Goal: Task Accomplishment & Management: Manage account settings

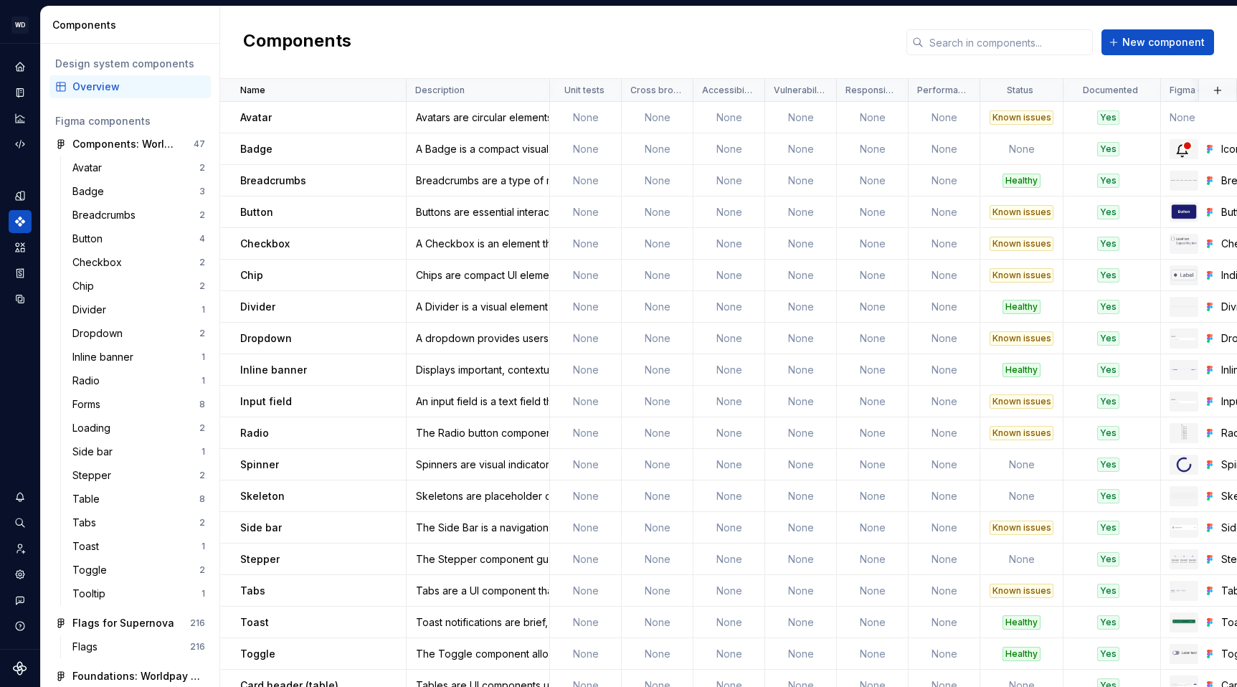
click at [710, 29] on div "Components New component" at bounding box center [728, 42] width 1017 height 72
click at [19, 93] on icon "Documentation" at bounding box center [22, 93] width 6 height 8
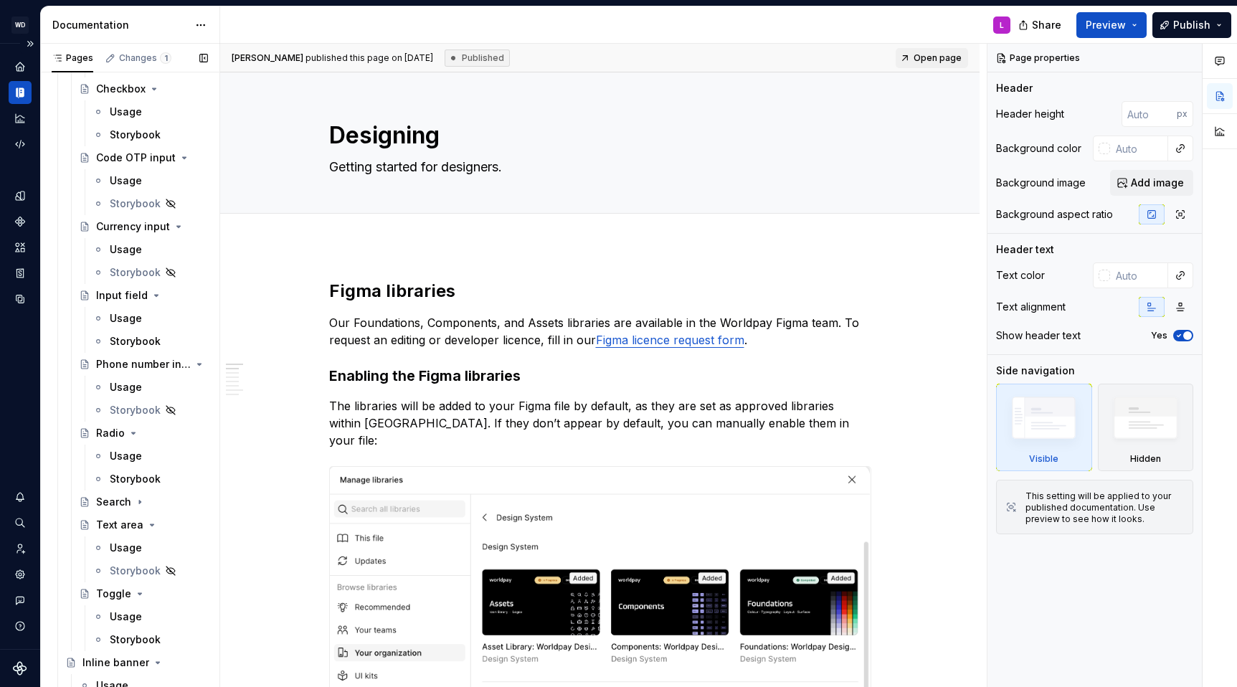
scroll to position [1937, 0]
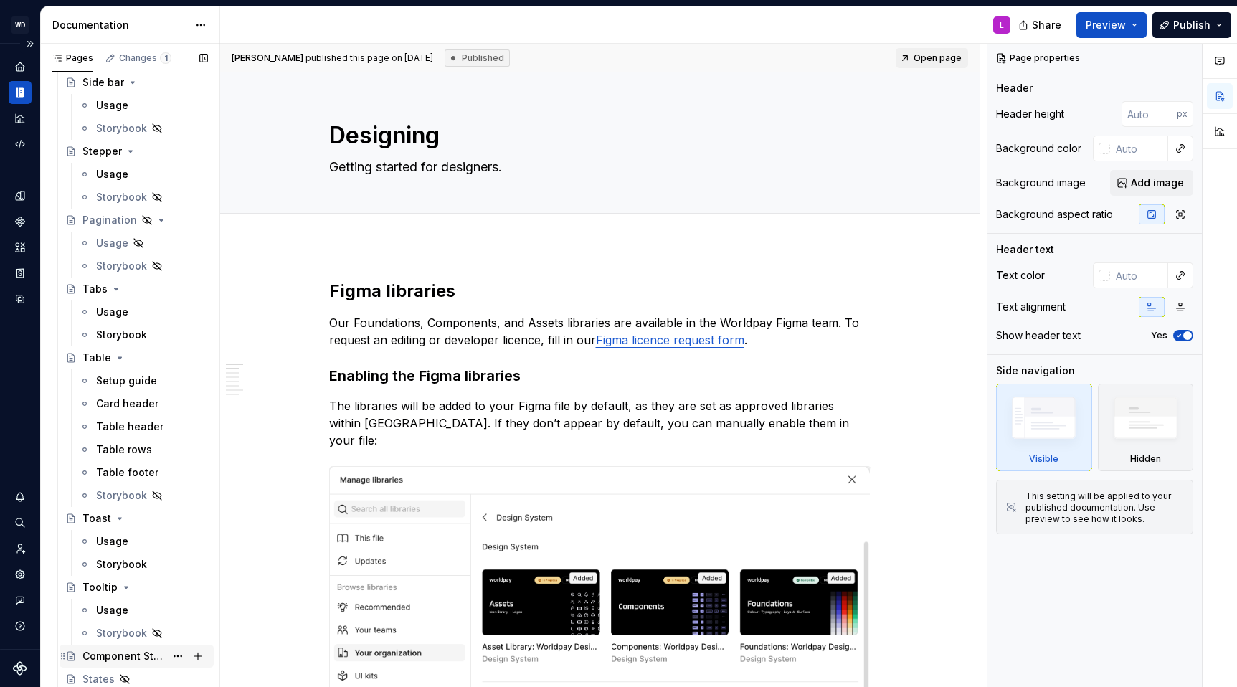
click at [103, 655] on div "Component Status" at bounding box center [123, 656] width 82 height 14
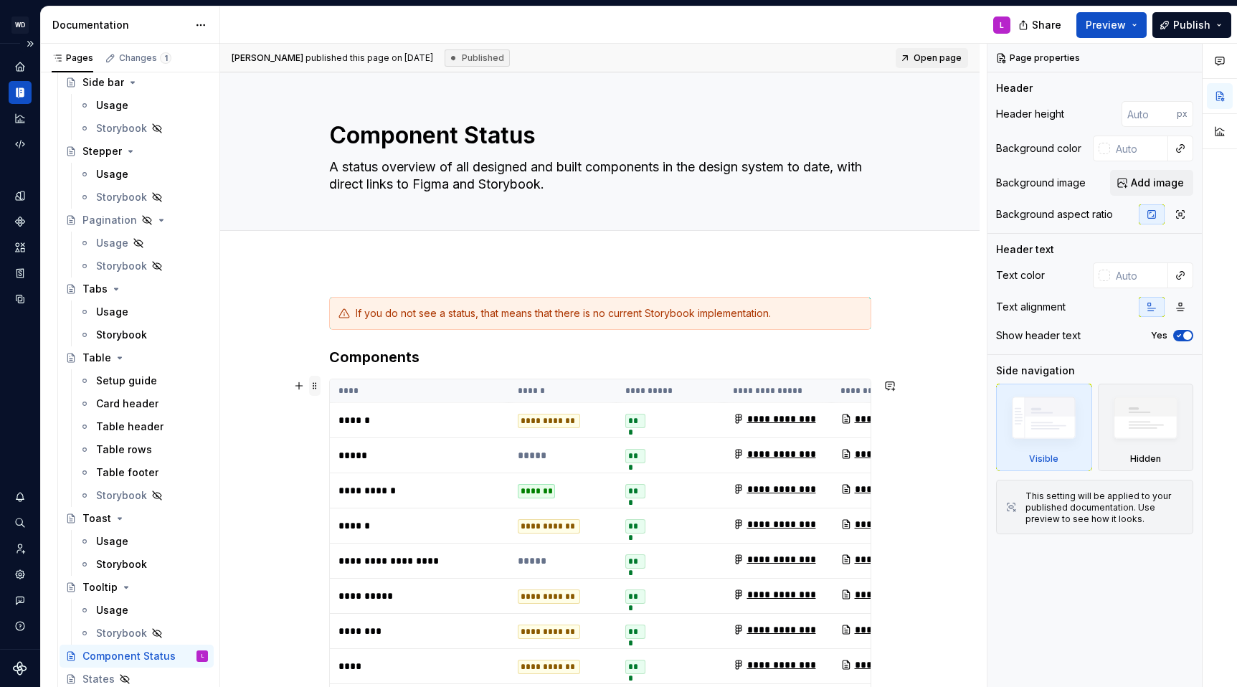
click at [318, 387] on span at bounding box center [314, 386] width 11 height 20
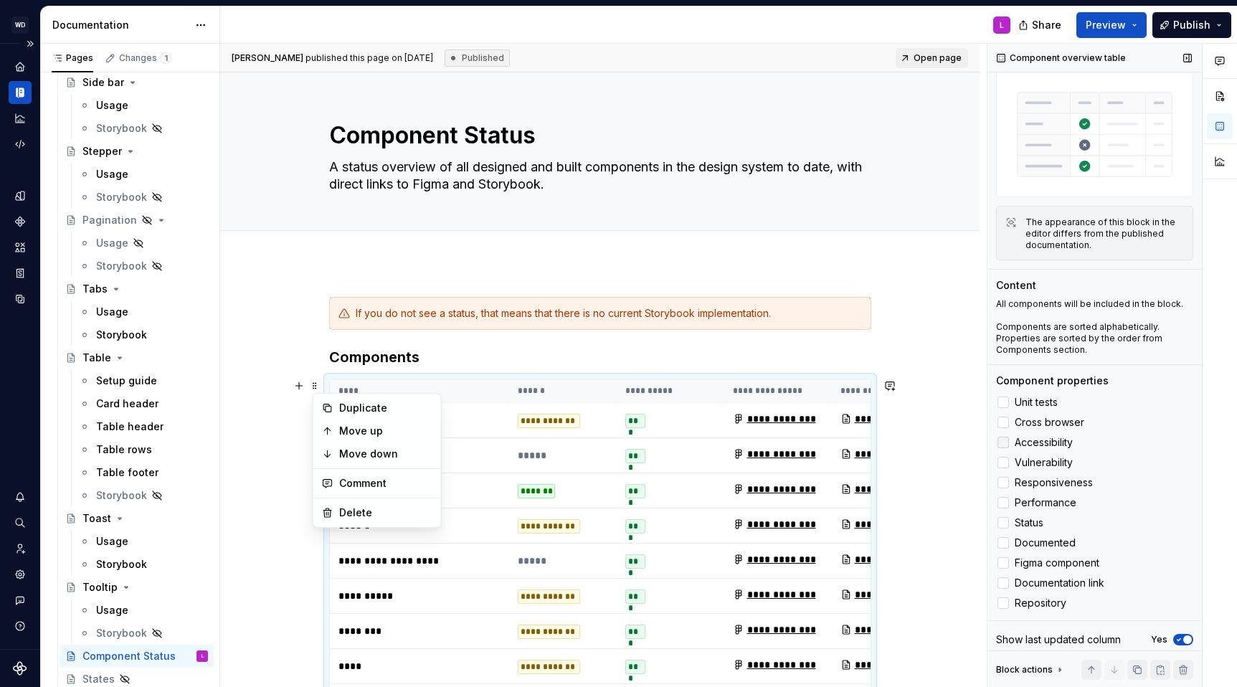
scroll to position [43, 0]
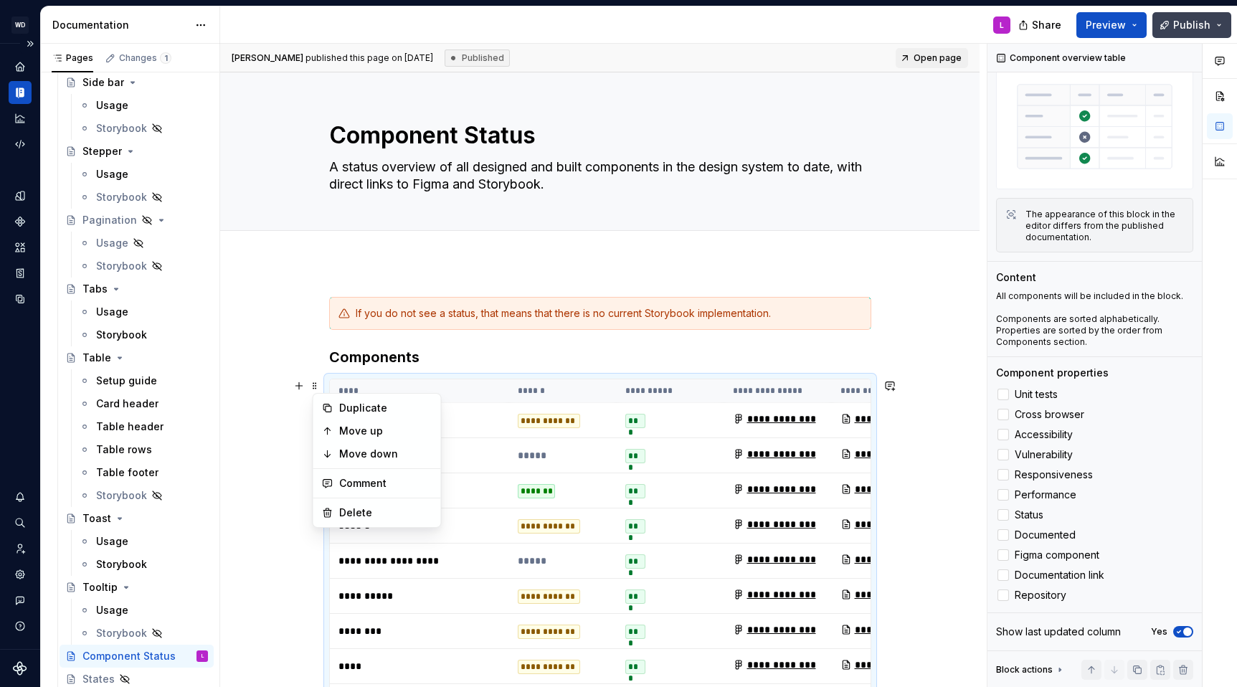
click at [1213, 28] on button "Publish" at bounding box center [1191, 25] width 79 height 26
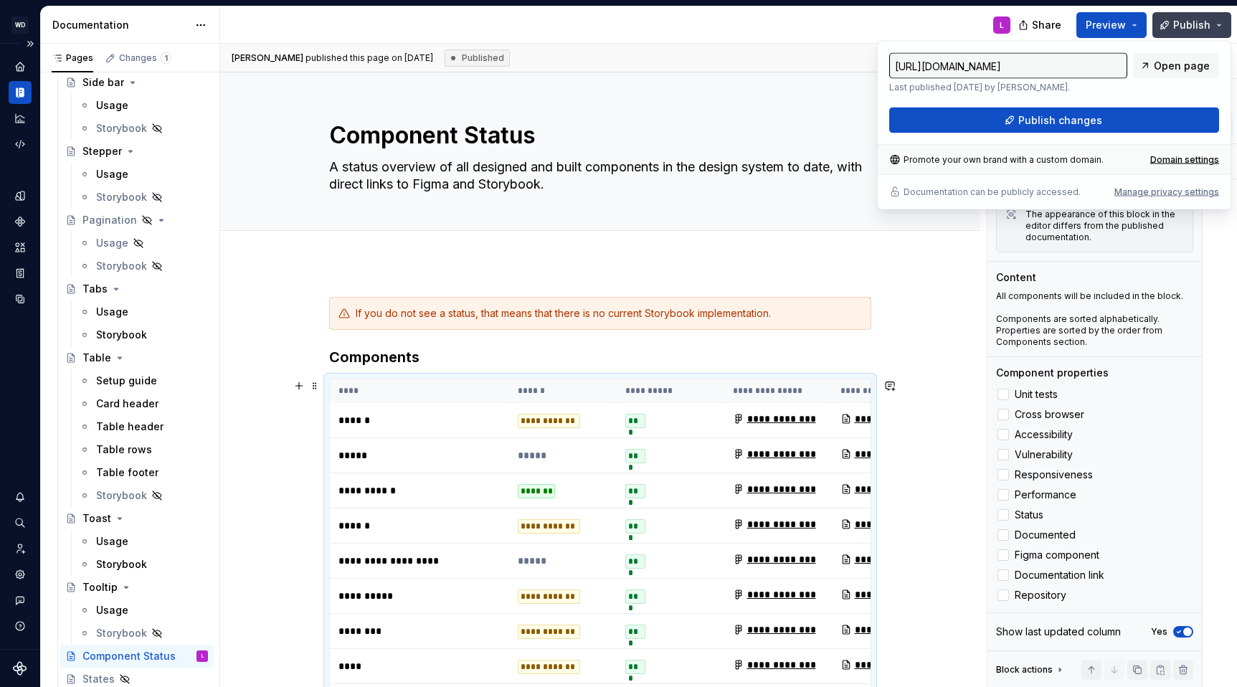
scroll to position [335, 0]
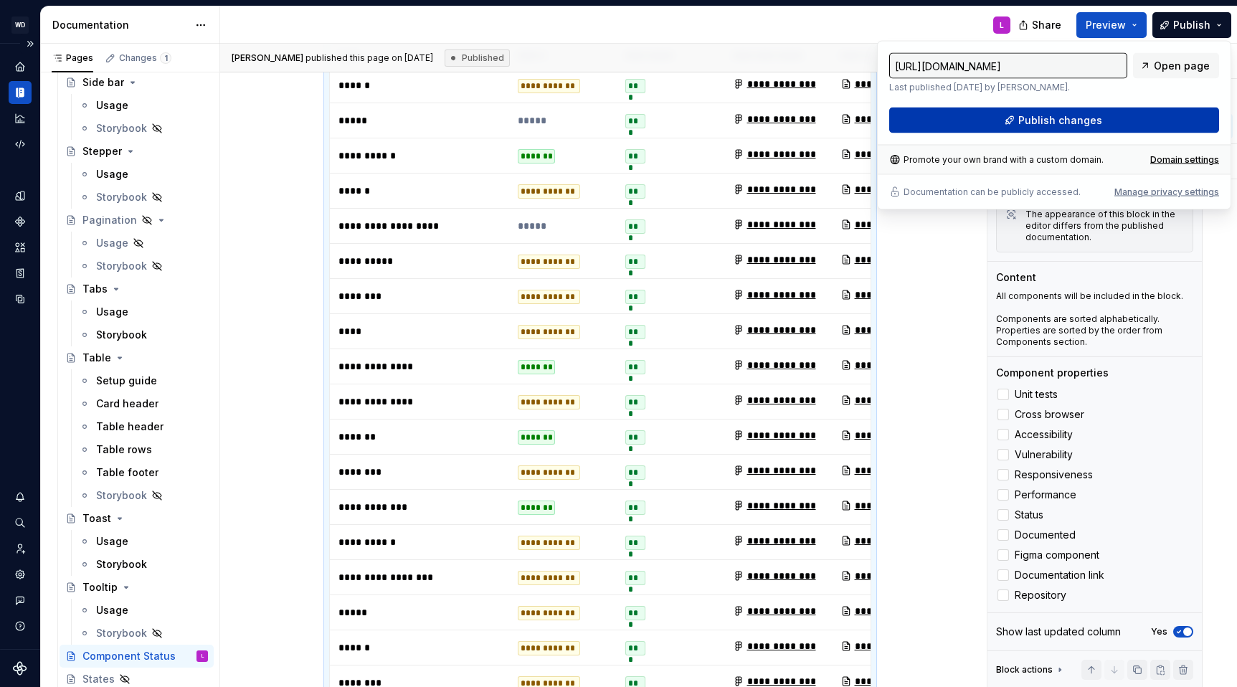
click at [1055, 120] on span "Publish changes" at bounding box center [1060, 120] width 84 height 14
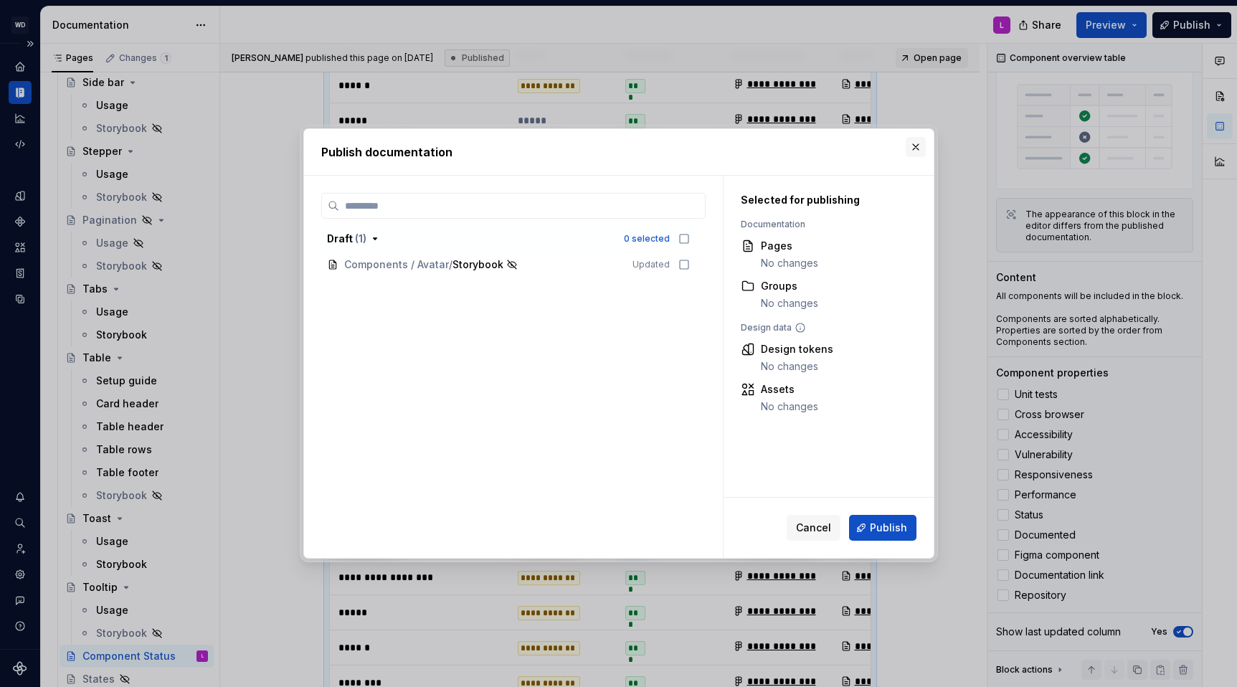
click at [916, 147] on button "button" at bounding box center [915, 147] width 20 height 20
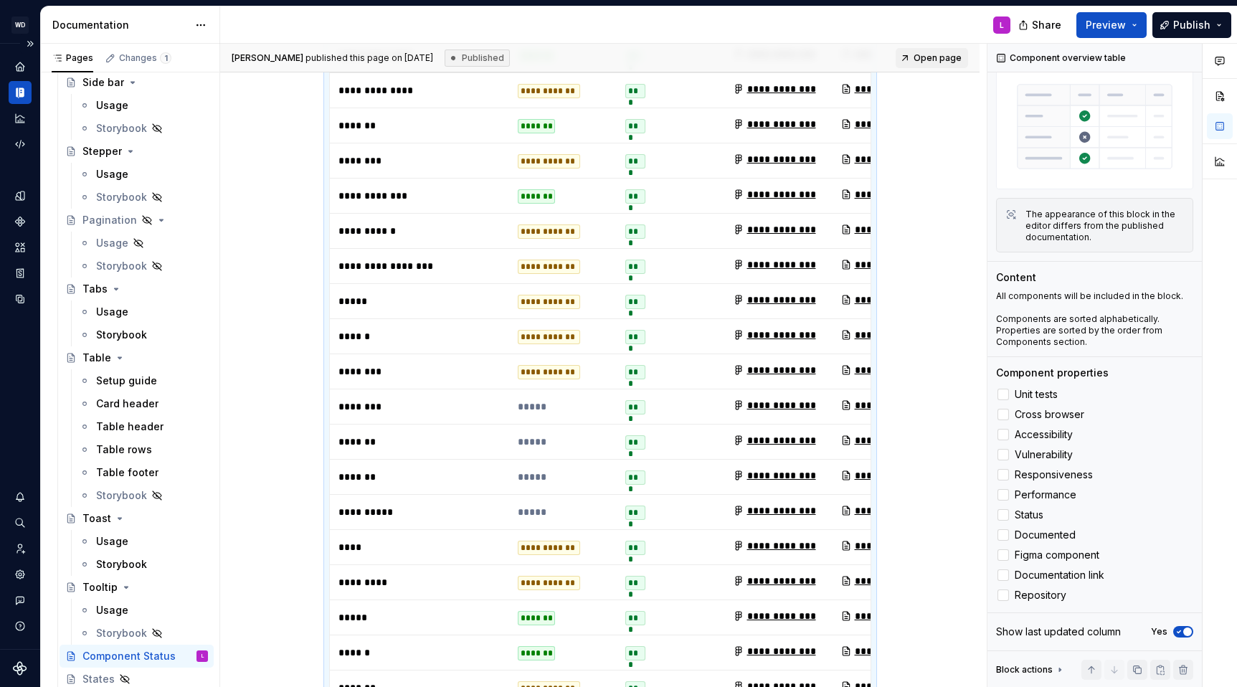
scroll to position [867, 0]
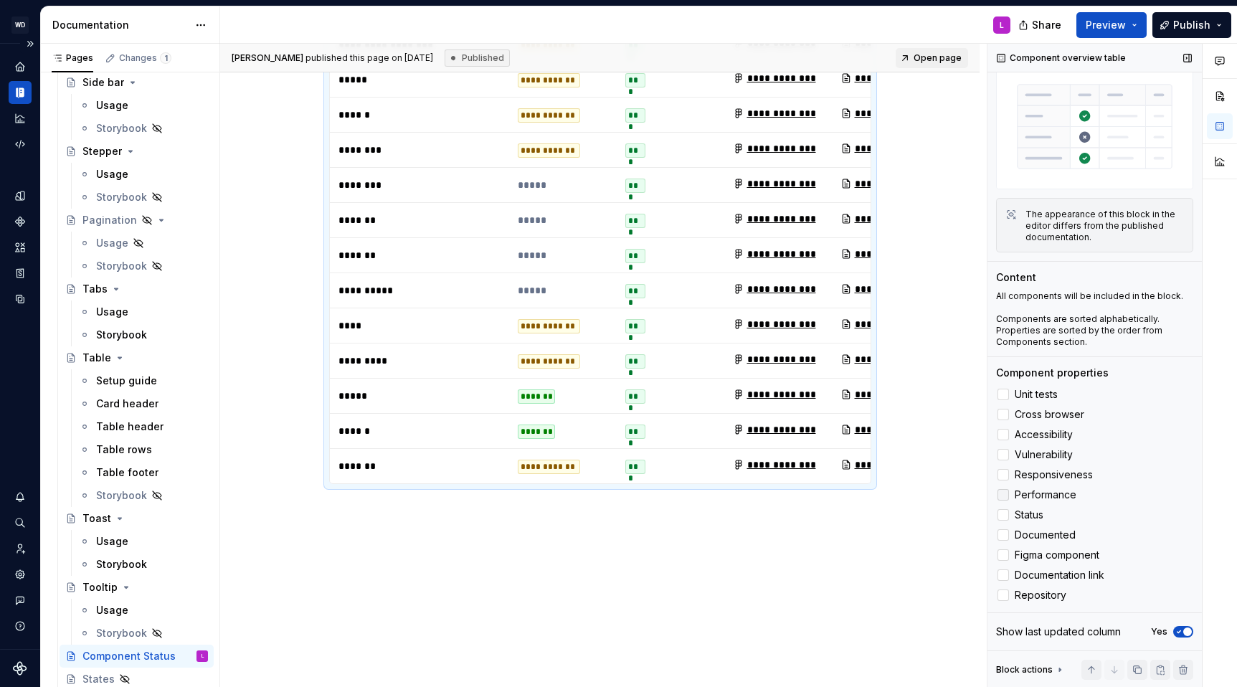
click at [1002, 496] on div at bounding box center [1002, 494] width 11 height 11
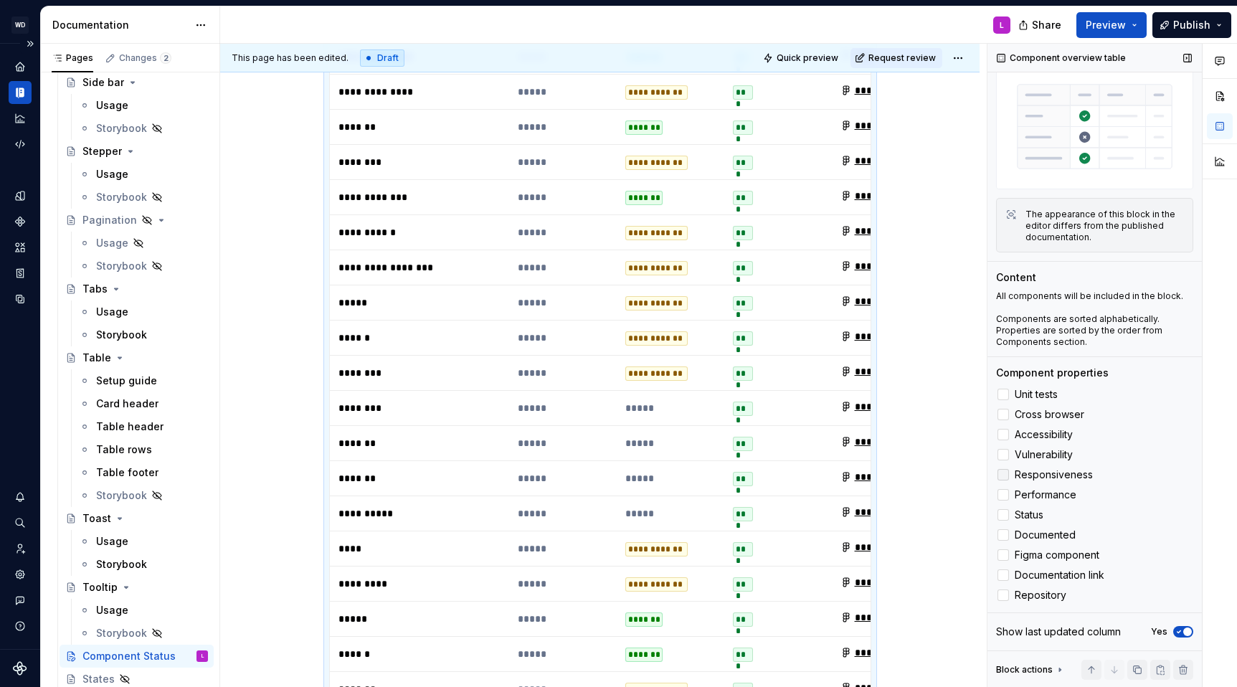
click at [1006, 472] on div at bounding box center [1002, 474] width 11 height 11
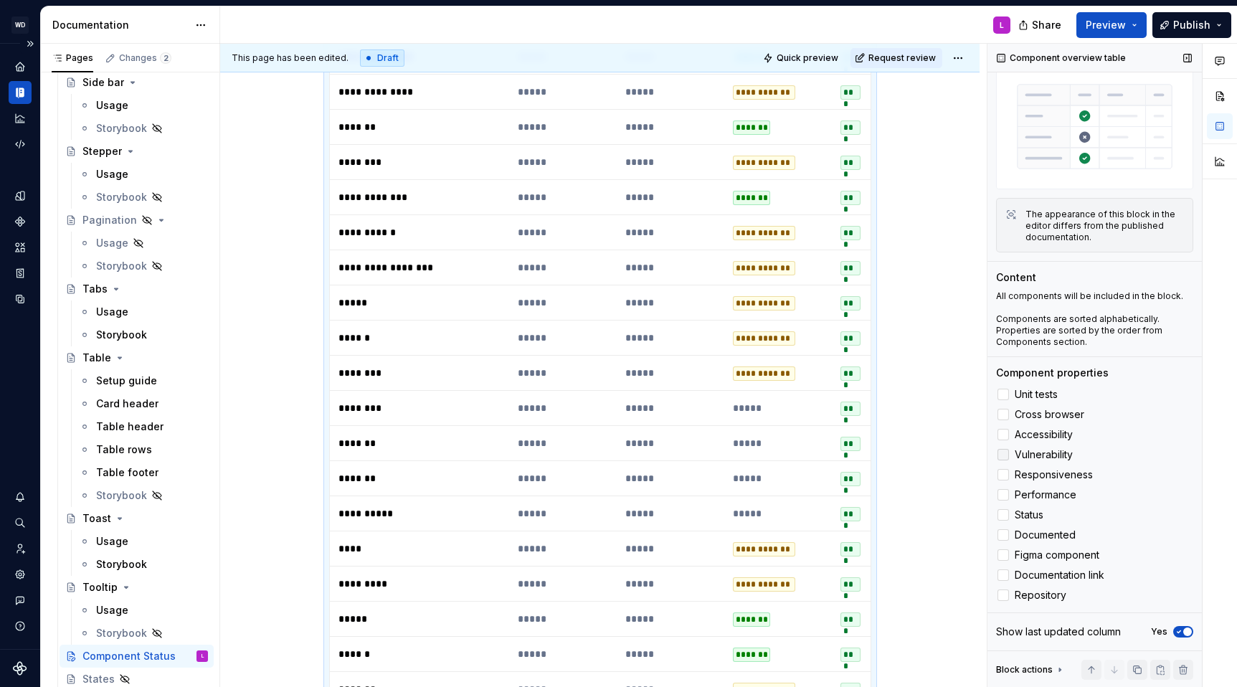
click at [1006, 449] on div at bounding box center [1002, 454] width 11 height 11
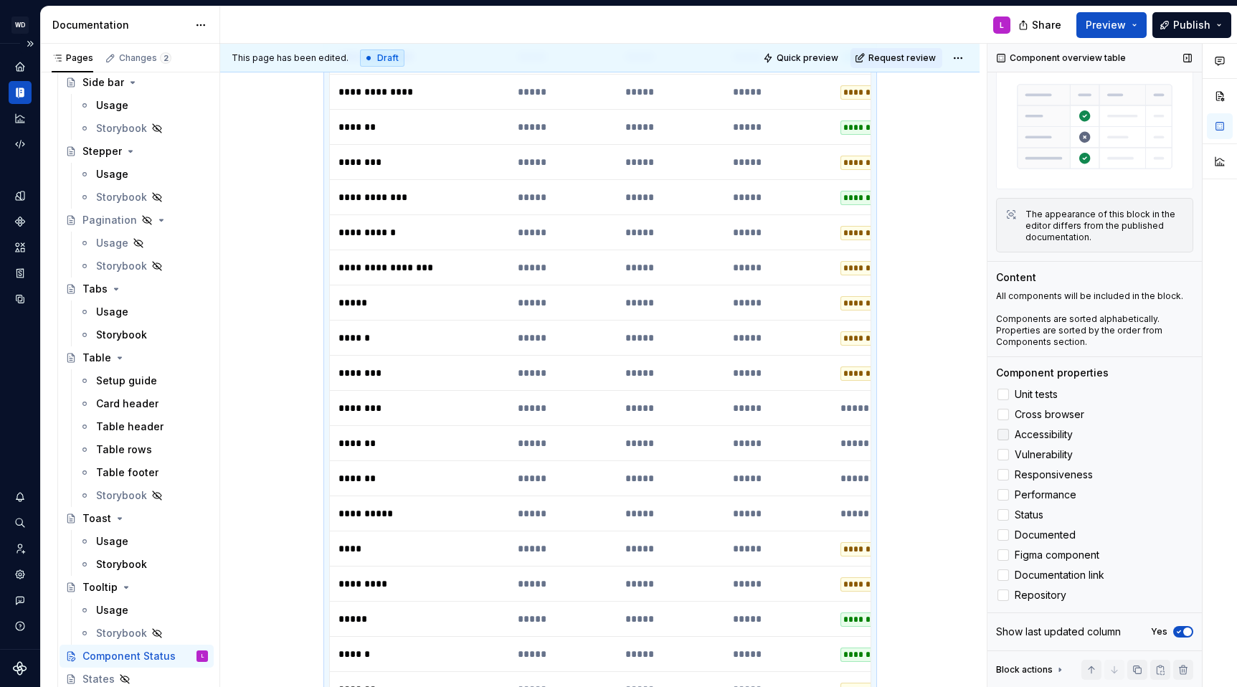
click at [1006, 429] on div at bounding box center [1002, 434] width 11 height 11
click at [1004, 416] on div at bounding box center [1002, 414] width 11 height 11
click at [1001, 395] on div at bounding box center [1002, 394] width 11 height 11
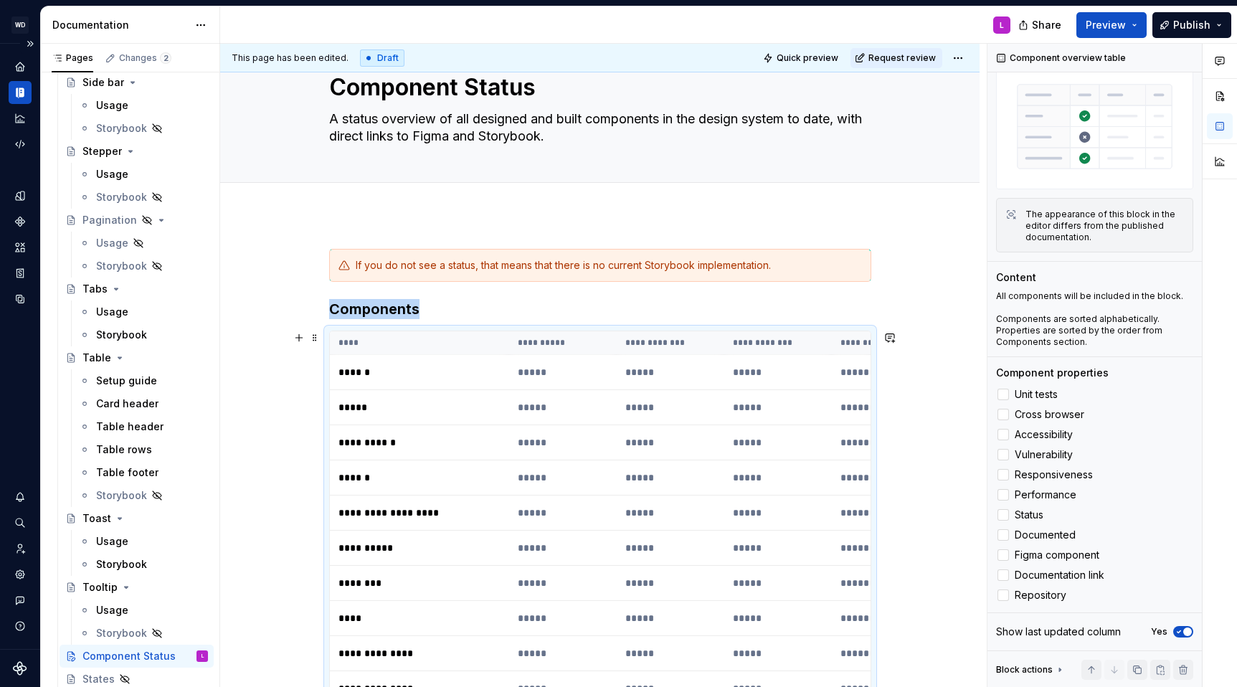
scroll to position [59, 0]
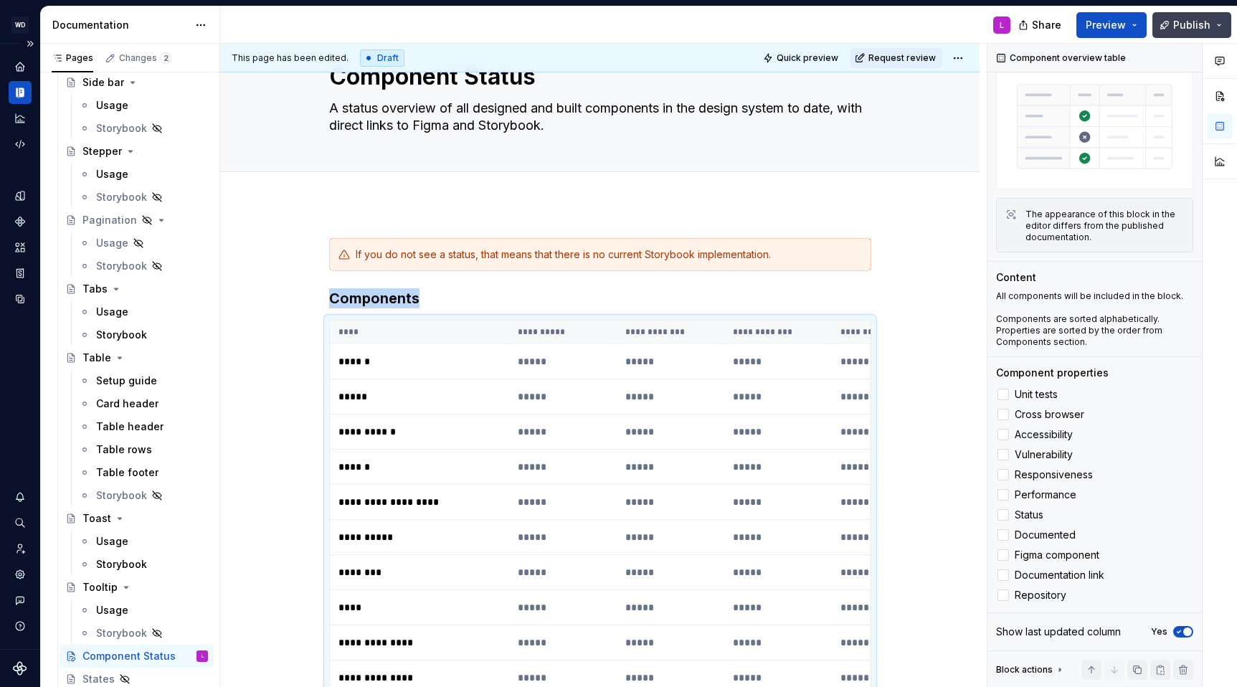
click at [1210, 27] on button "Publish" at bounding box center [1191, 25] width 79 height 26
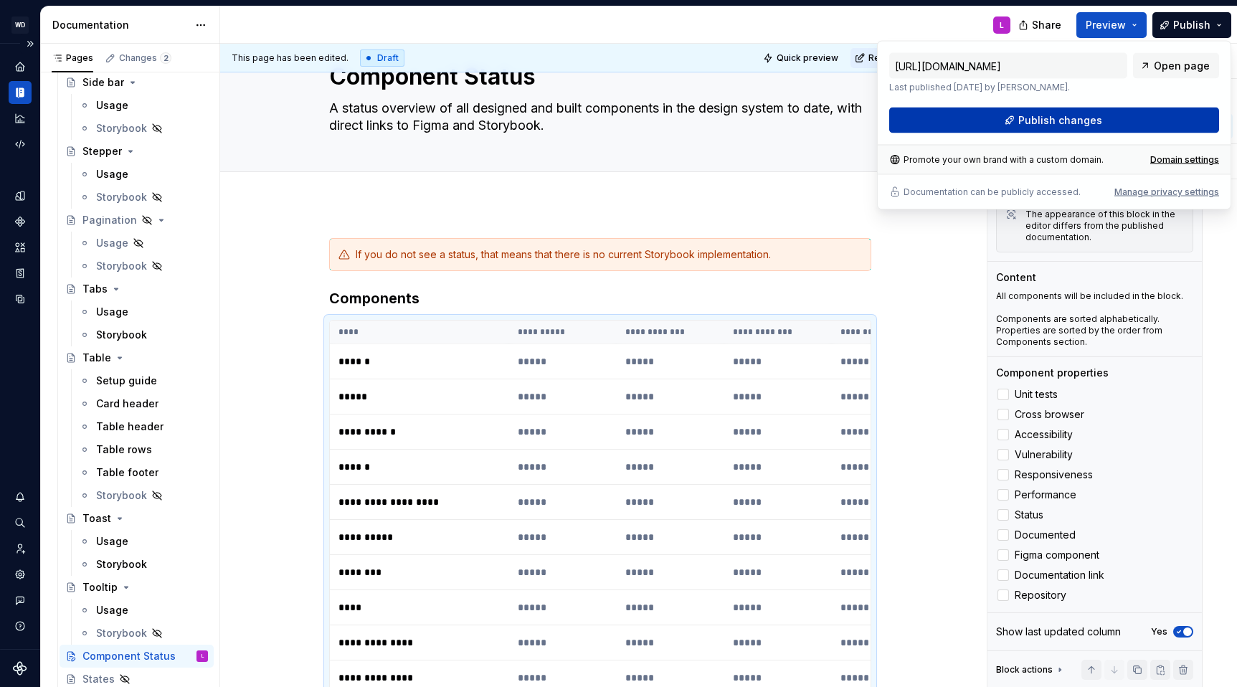
click at [1085, 120] on span "Publish changes" at bounding box center [1060, 120] width 84 height 14
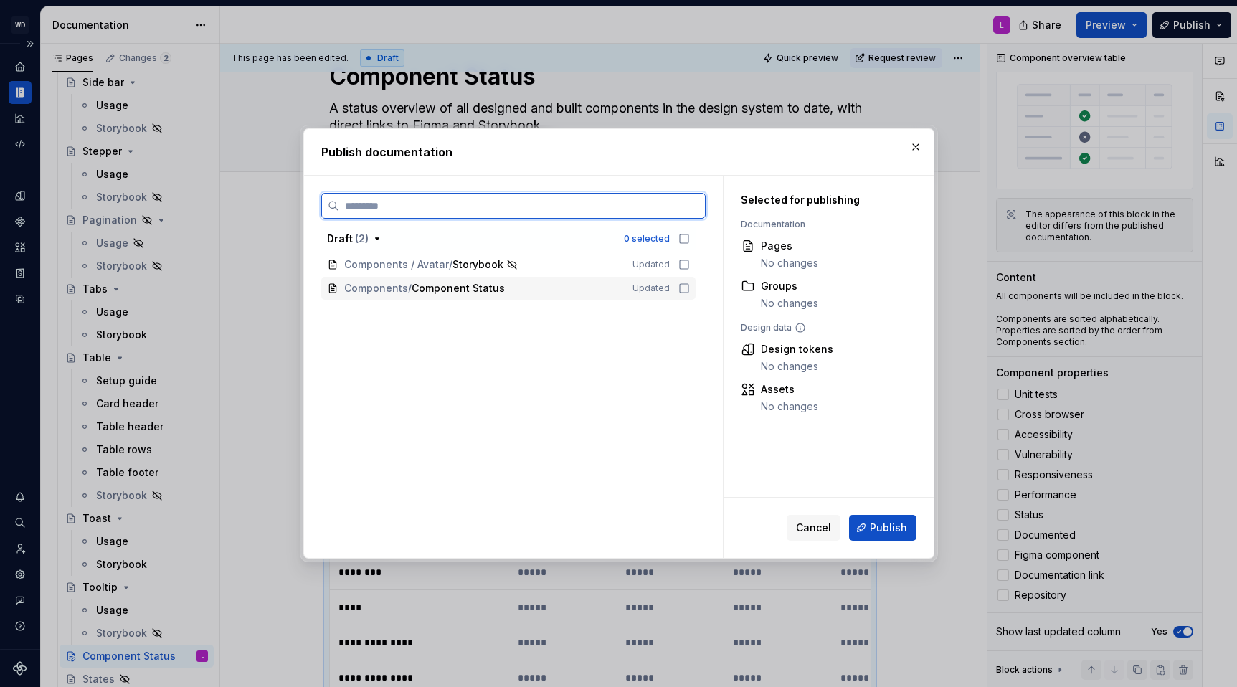
click at [690, 290] on icon at bounding box center [683, 287] width 11 height 11
click at [690, 265] on icon at bounding box center [683, 264] width 11 height 11
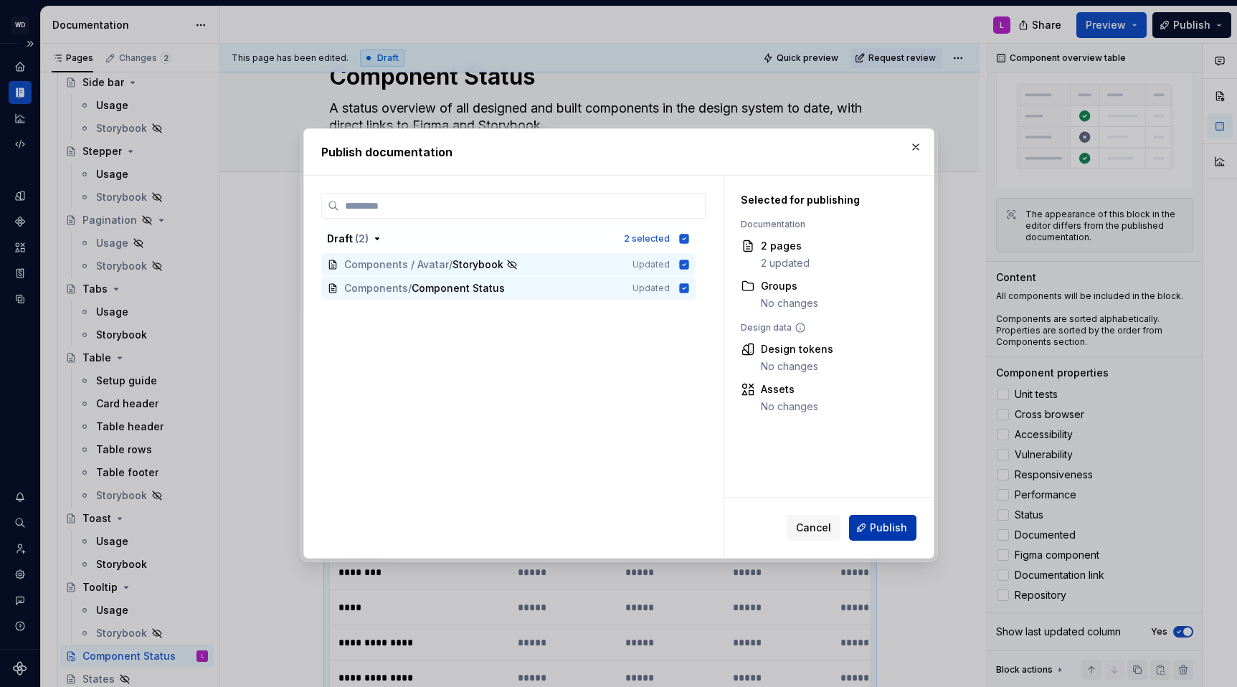
click at [880, 528] on span "Publish" at bounding box center [888, 527] width 37 height 14
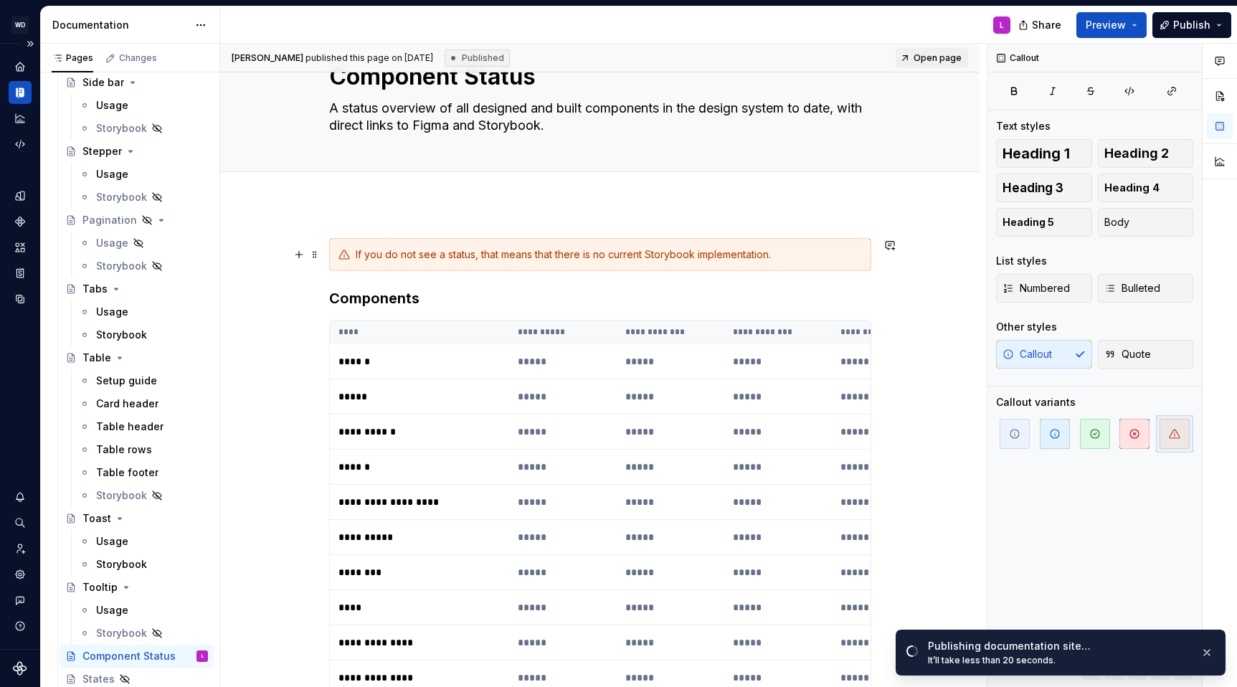
scroll to position [0, 0]
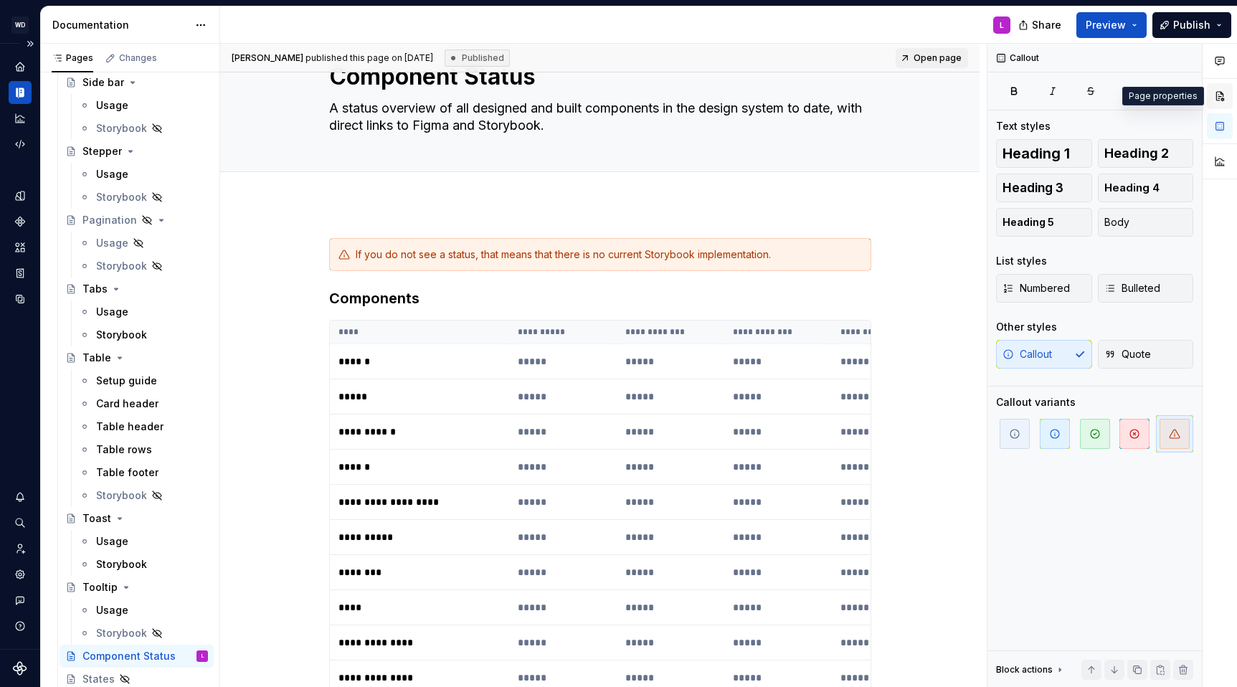
click at [1218, 96] on button "button" at bounding box center [1219, 96] width 26 height 26
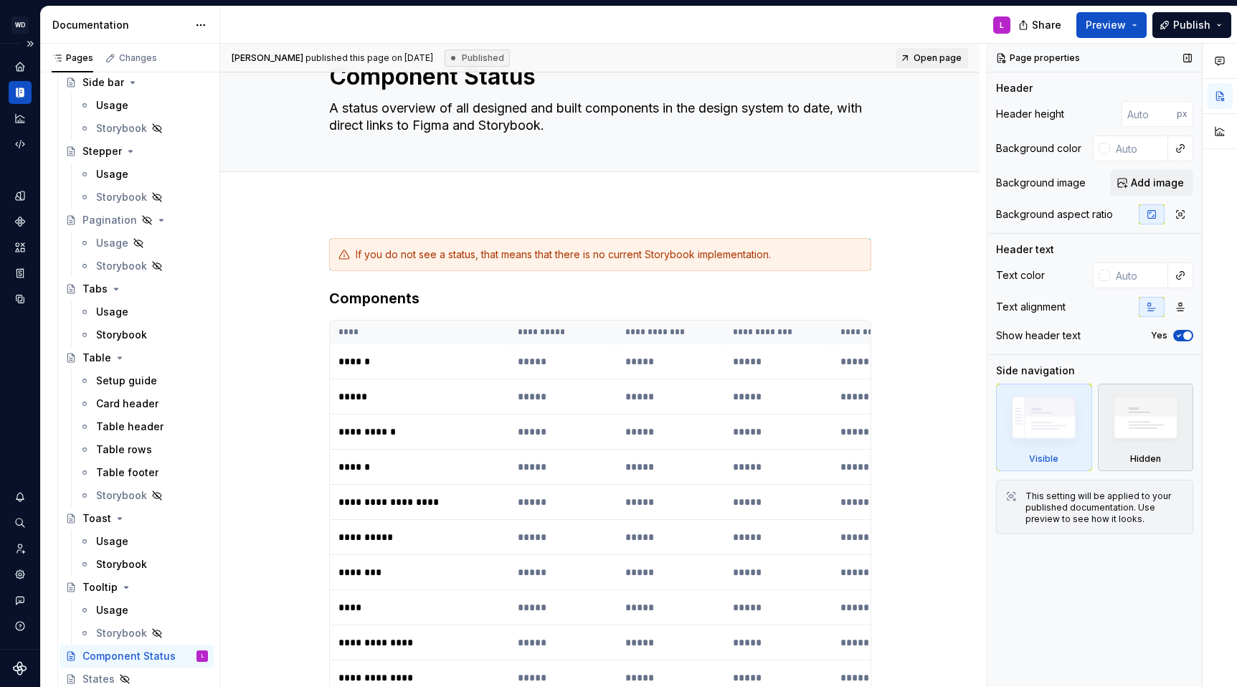
click at [1146, 449] on img at bounding box center [1145, 421] width 82 height 63
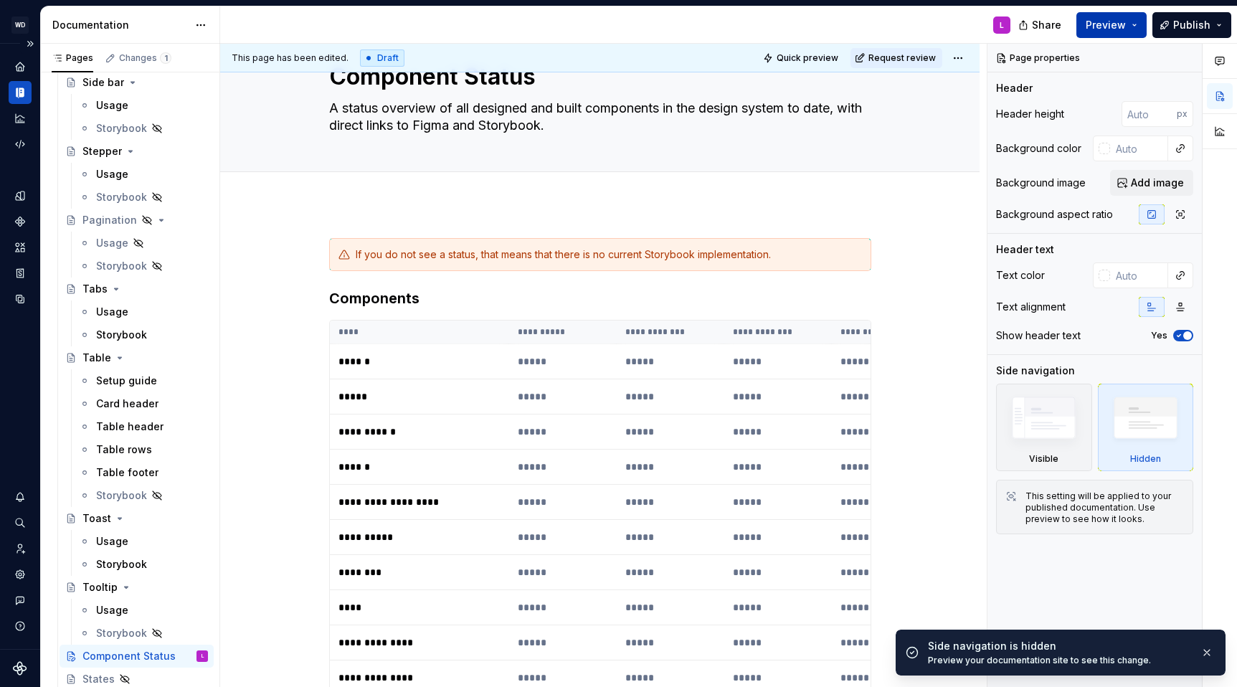
click at [1123, 31] on span "Preview" at bounding box center [1105, 25] width 40 height 14
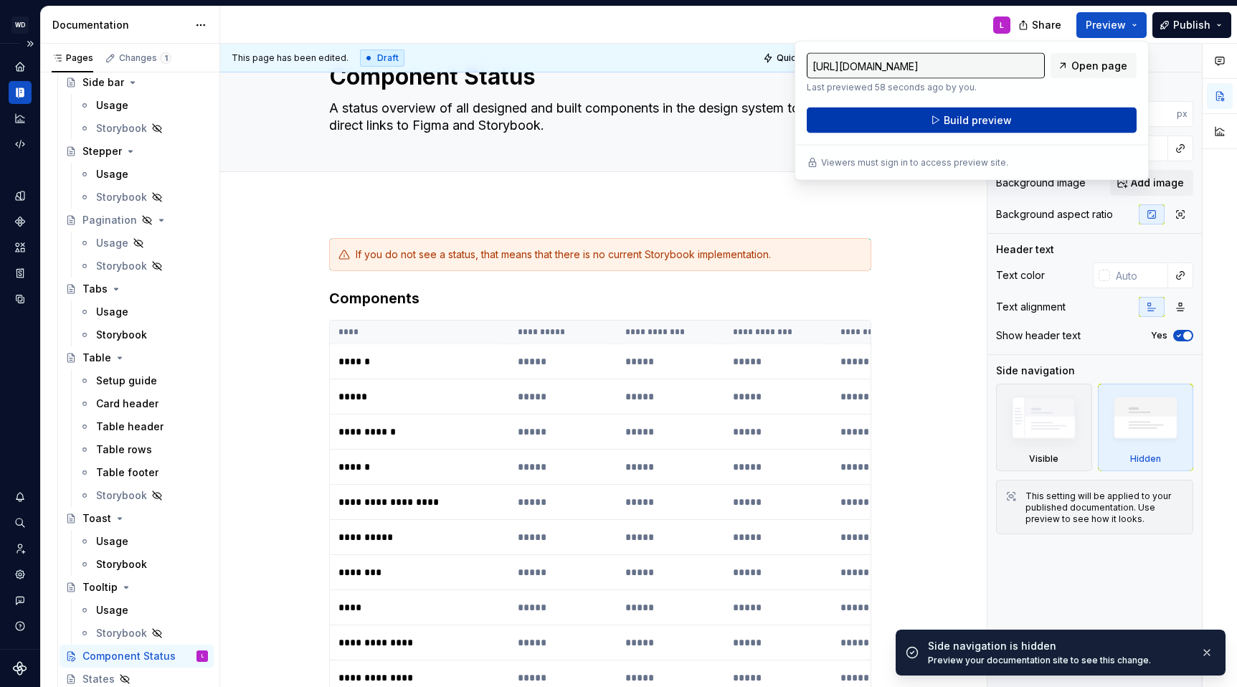
click at [994, 127] on button "Build preview" at bounding box center [971, 121] width 330 height 26
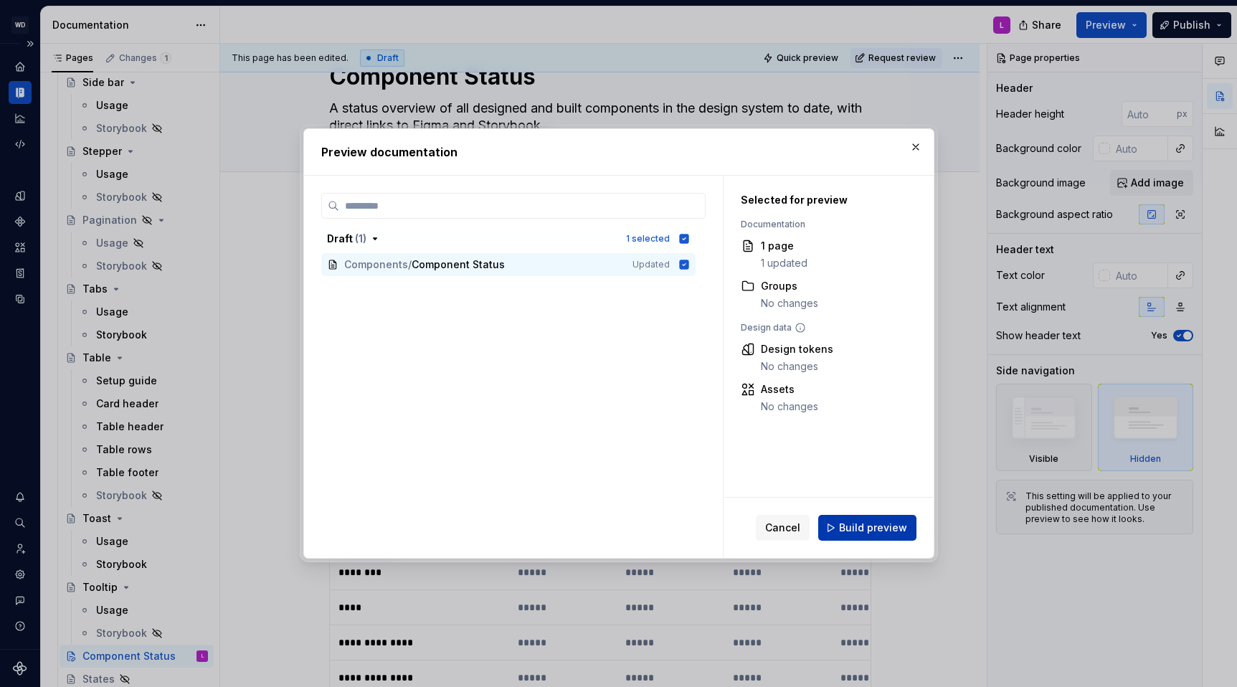
click at [845, 521] on span "Build preview" at bounding box center [873, 527] width 68 height 14
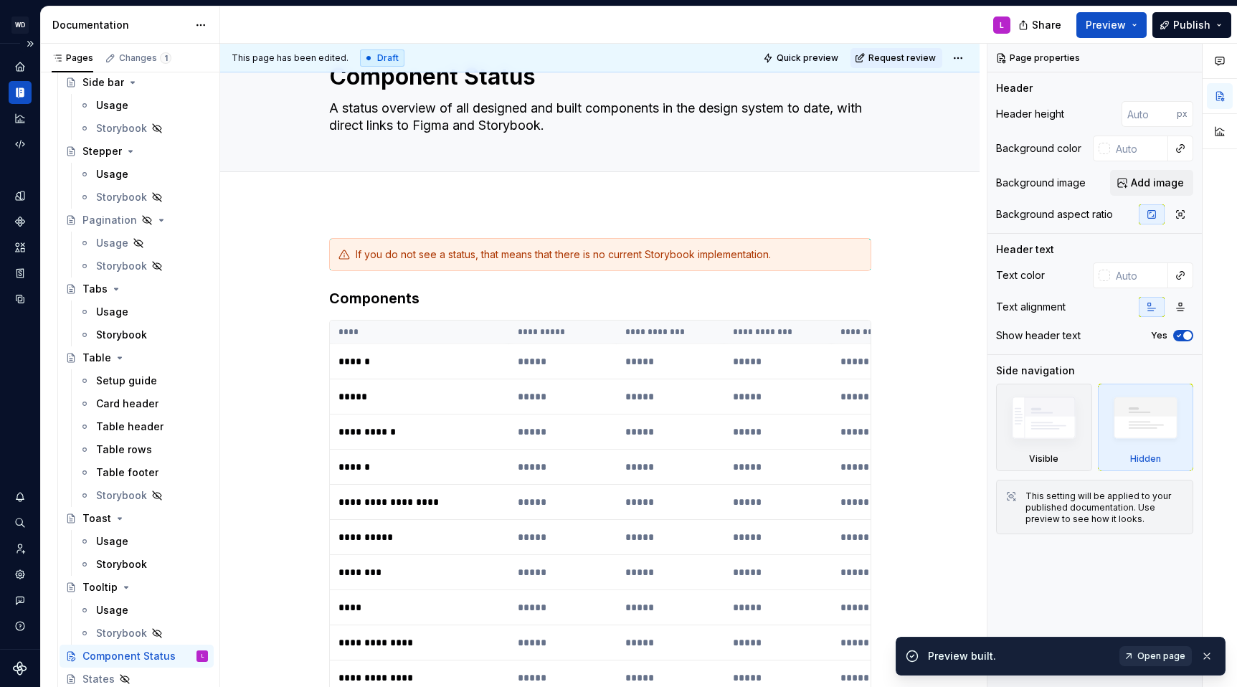
click at [1138, 660] on link "Open page" at bounding box center [1155, 656] width 72 height 20
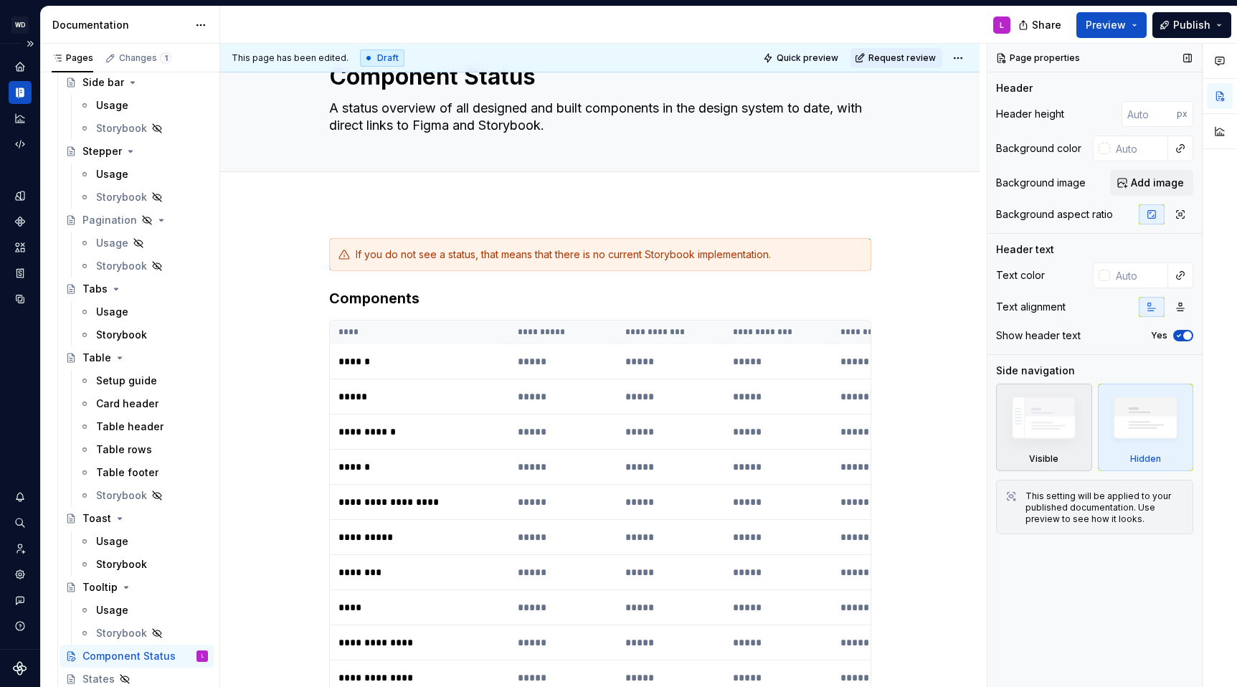
click at [1057, 431] on img at bounding box center [1043, 421] width 82 height 62
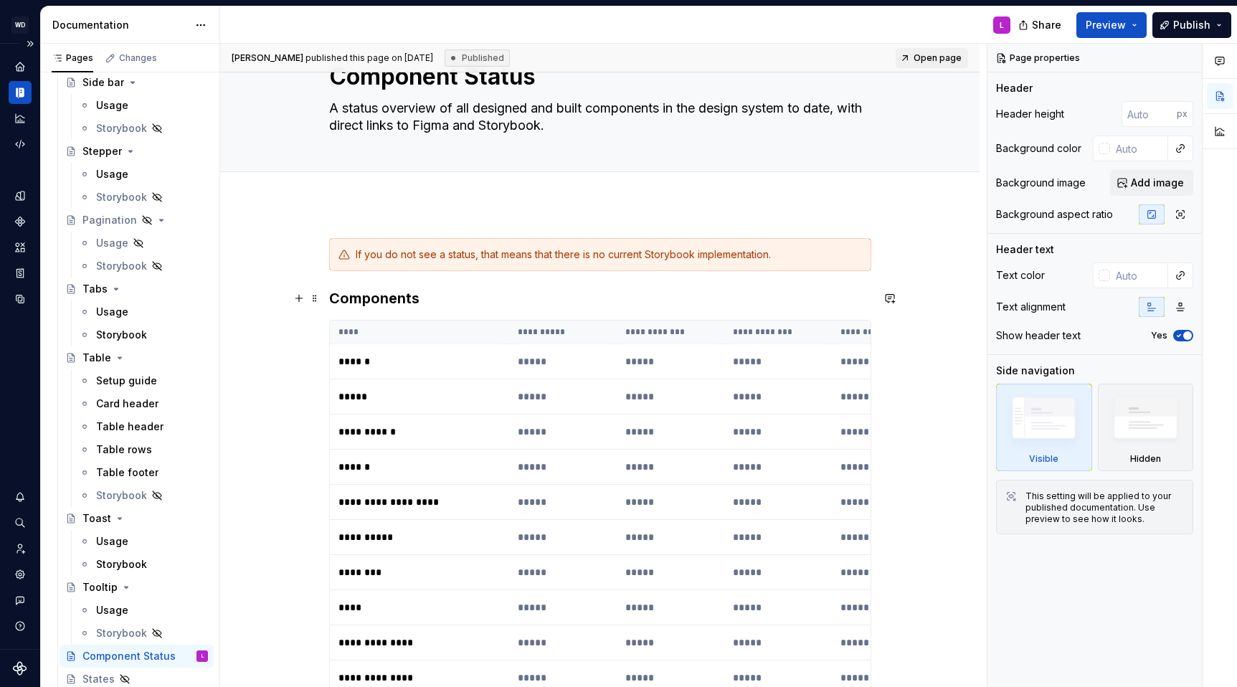
click at [366, 296] on h3 "Components" at bounding box center [600, 298] width 542 height 20
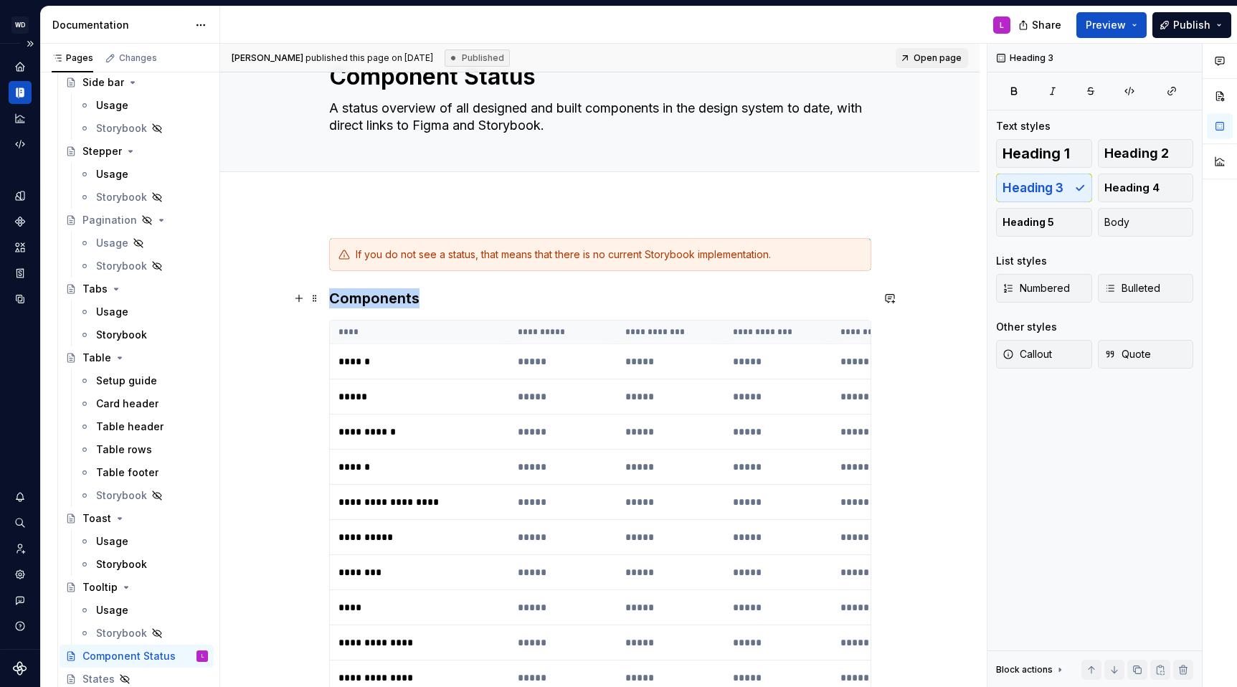
click at [366, 296] on h3 "Components" at bounding box center [600, 298] width 542 height 20
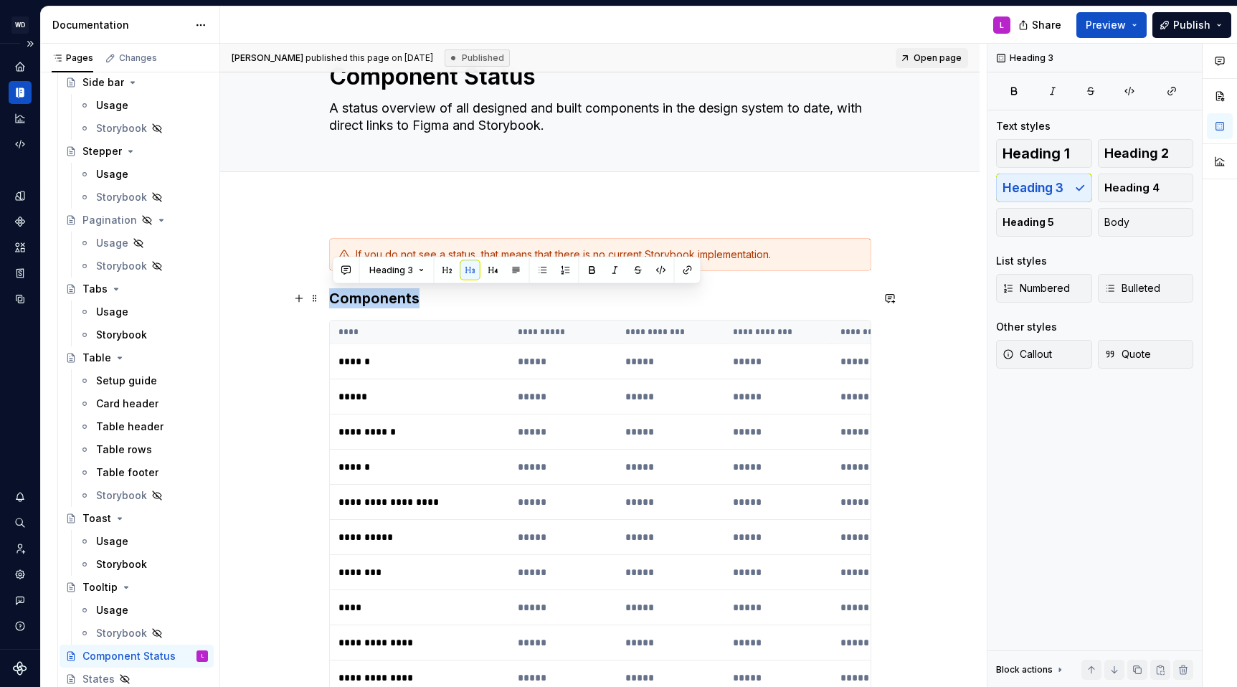
click at [366, 296] on h3 "Components" at bounding box center [600, 298] width 542 height 20
click at [401, 270] on span "Heading 3" at bounding box center [391, 270] width 44 height 11
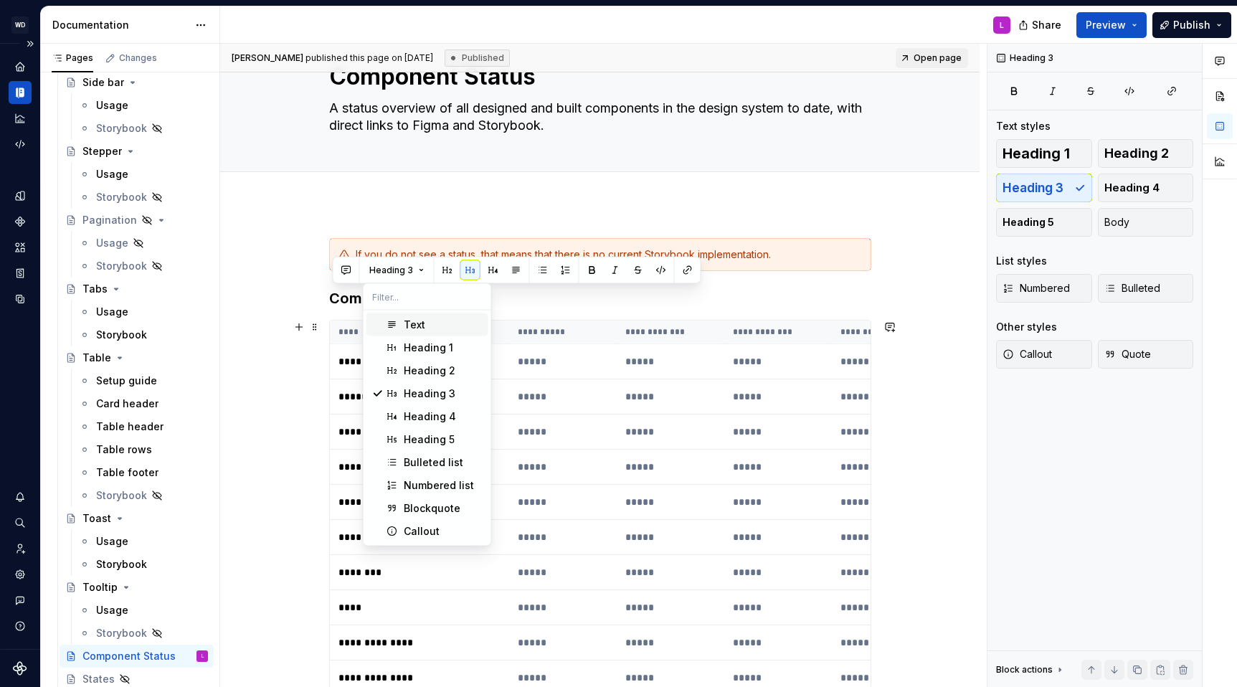
click at [406, 326] on div "Text" at bounding box center [415, 325] width 22 height 14
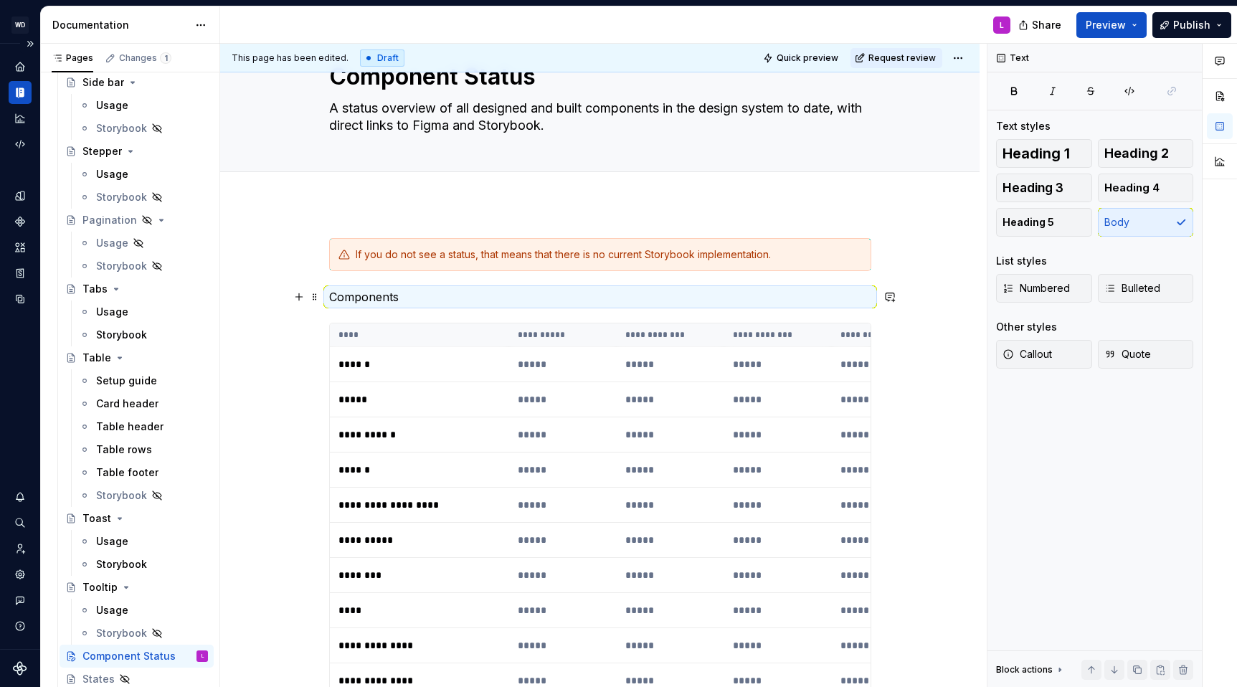
click at [408, 300] on p "Components" at bounding box center [600, 296] width 542 height 17
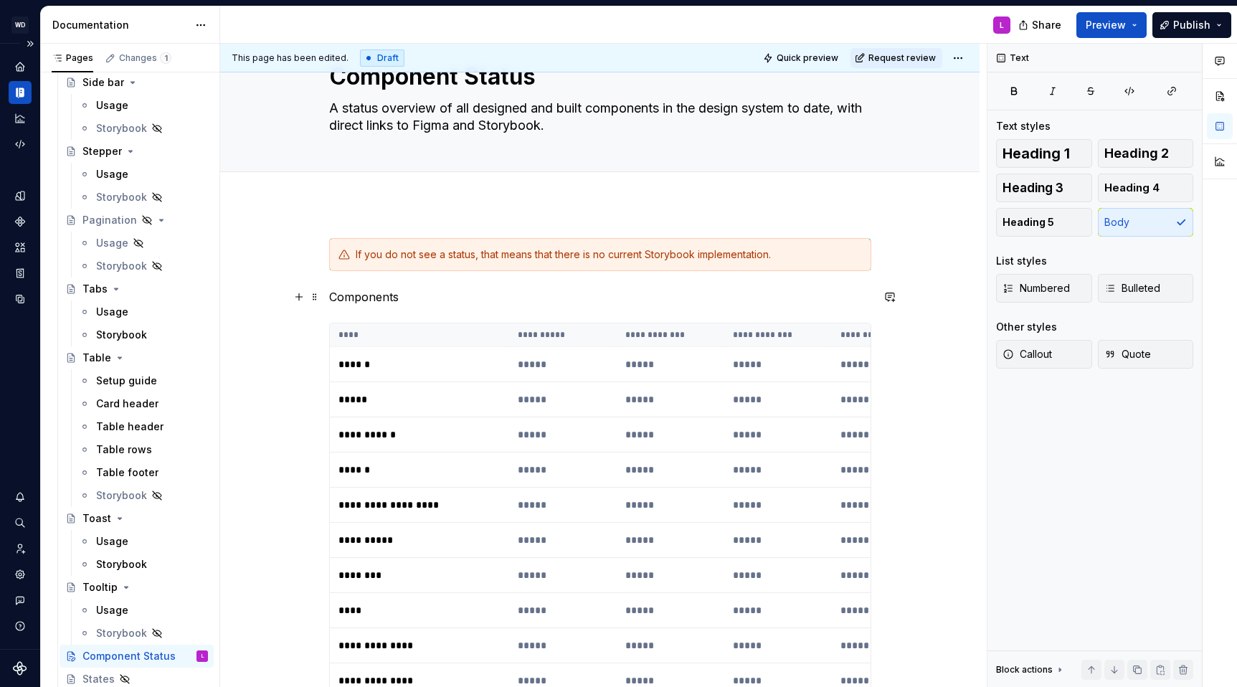
click at [408, 300] on p "Components" at bounding box center [600, 296] width 542 height 17
click at [317, 295] on span at bounding box center [314, 297] width 11 height 20
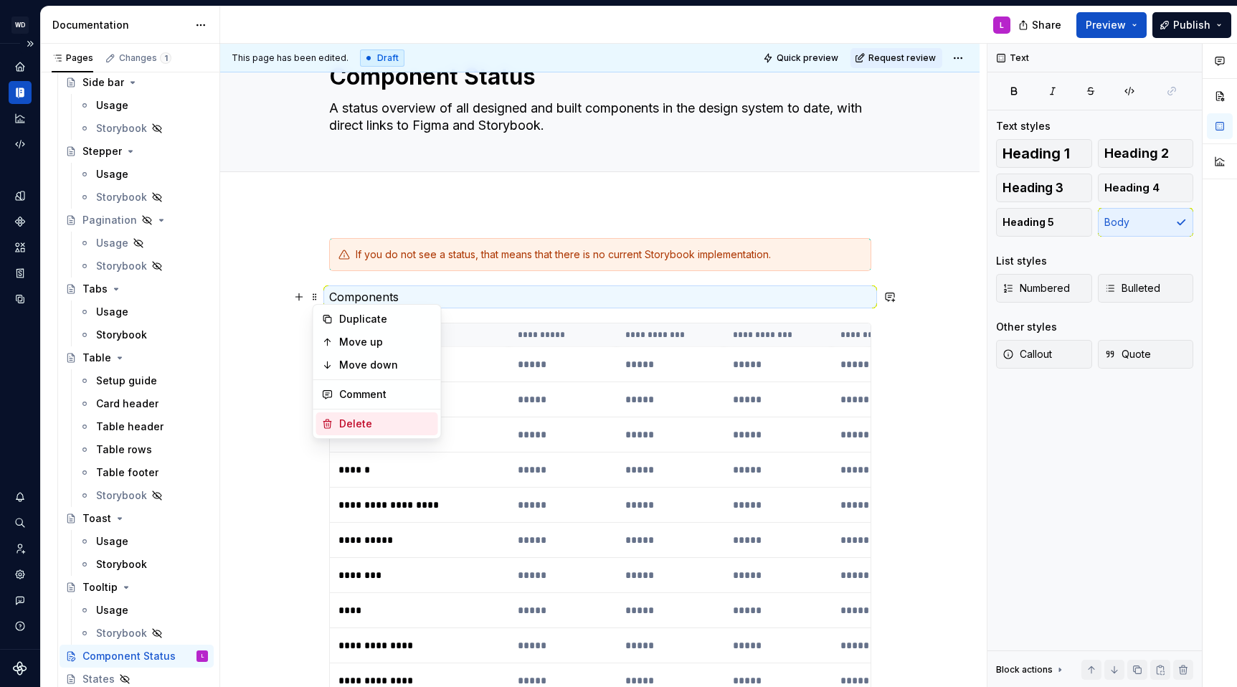
click at [366, 419] on div "Delete" at bounding box center [385, 424] width 93 height 14
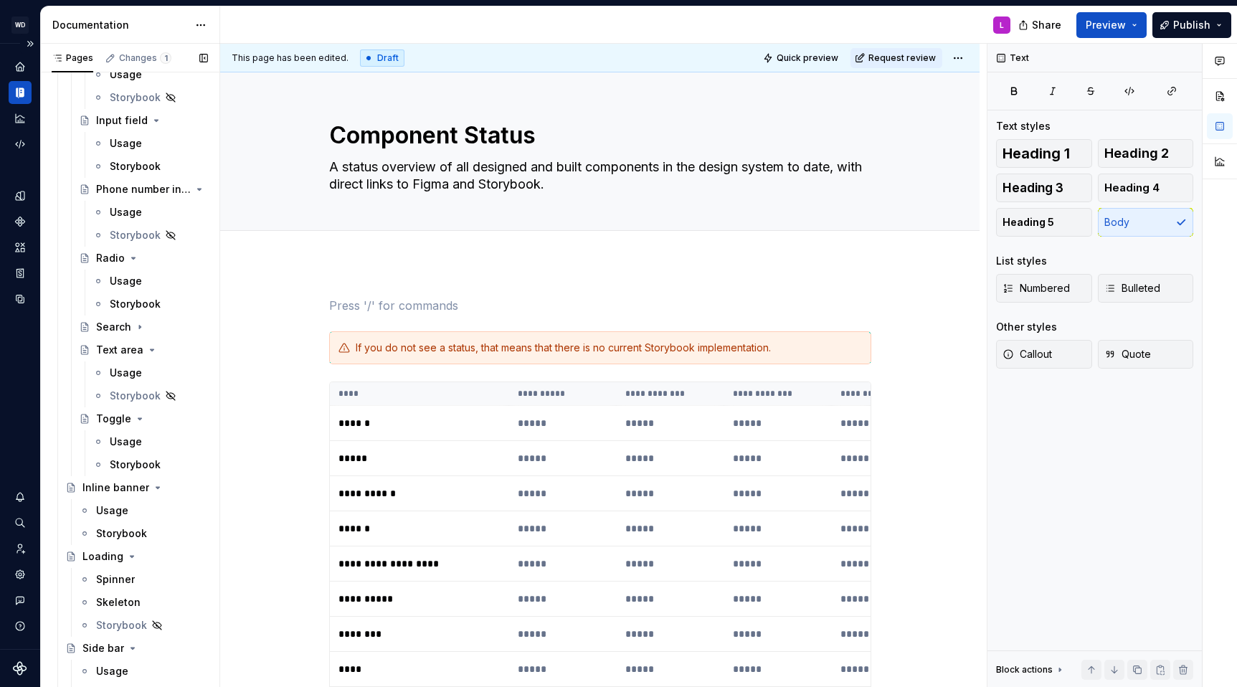
scroll to position [1331, 0]
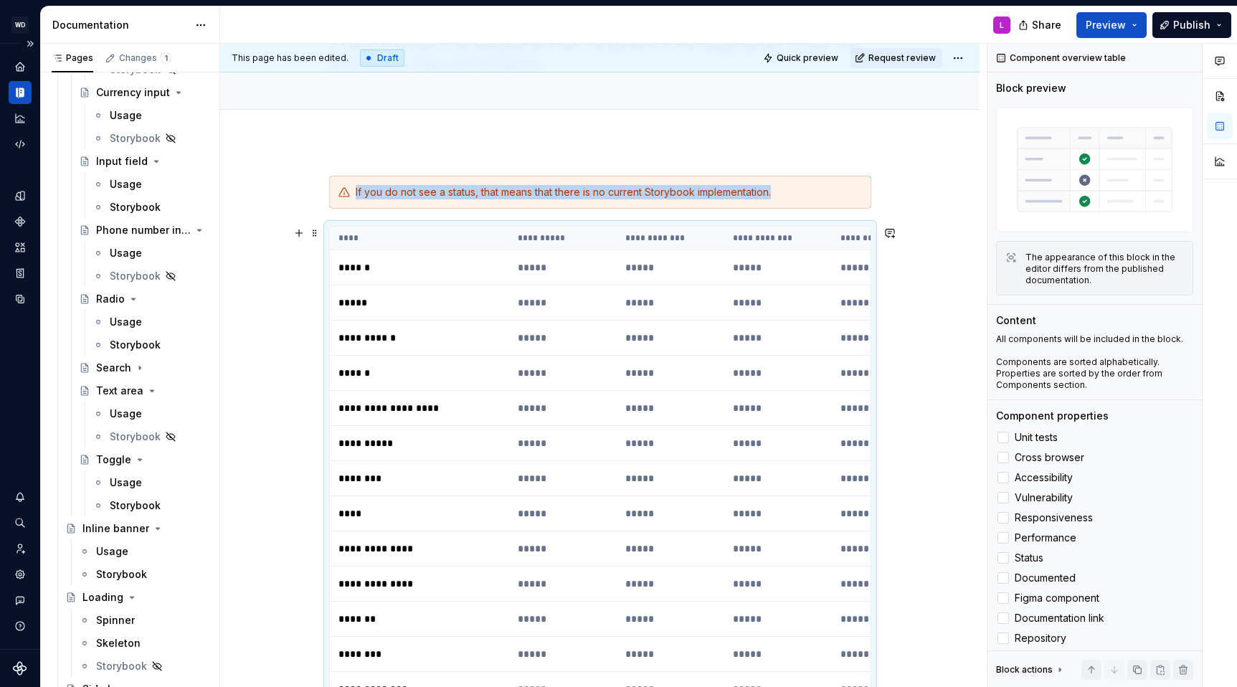
scroll to position [0, 0]
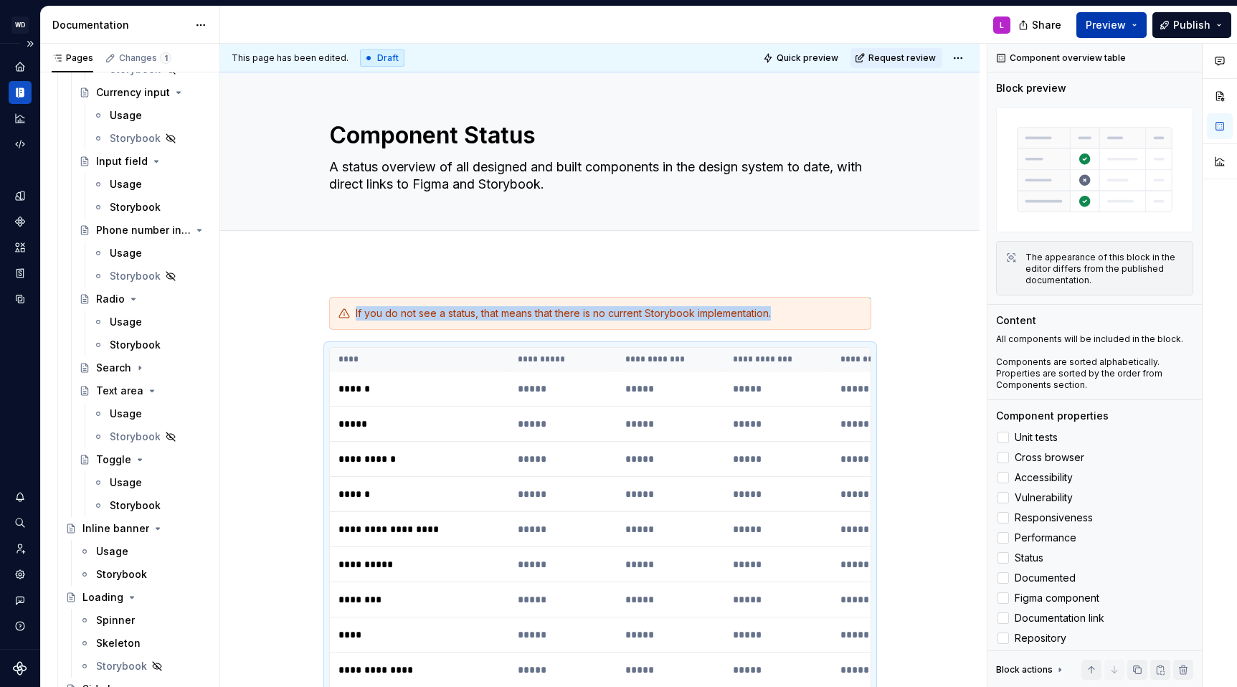
click at [1136, 23] on button "Preview" at bounding box center [1111, 25] width 70 height 26
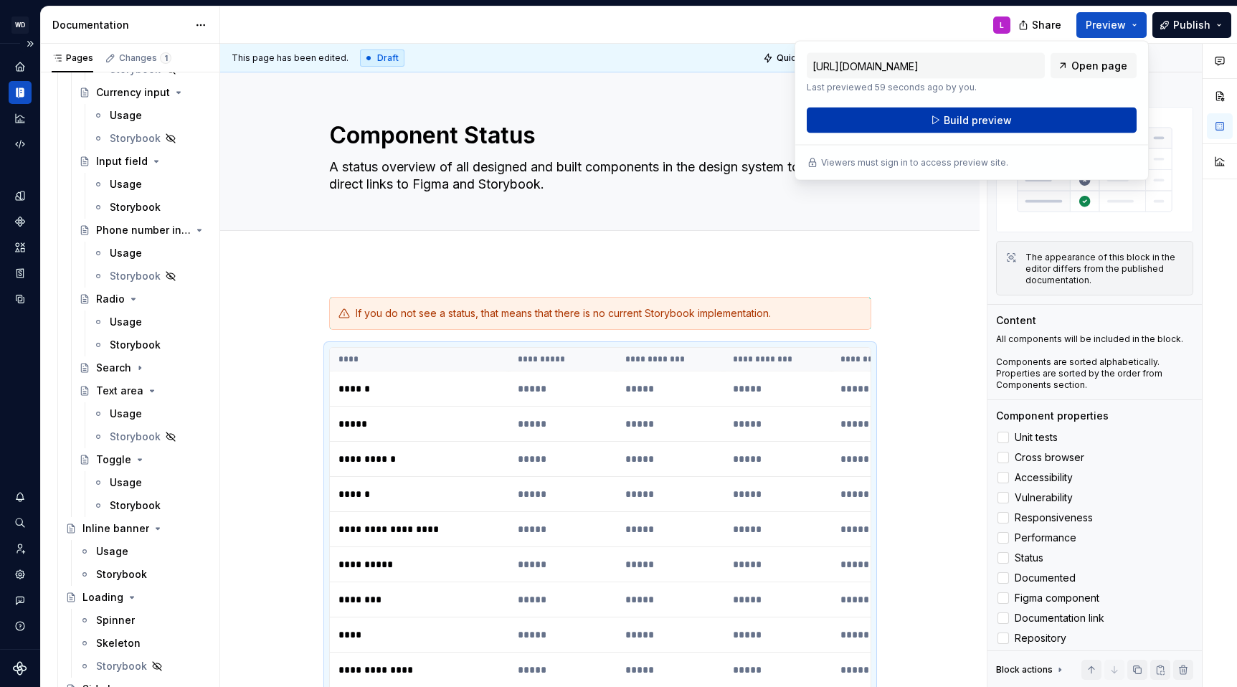
click at [962, 124] on span "Build preview" at bounding box center [977, 120] width 68 height 14
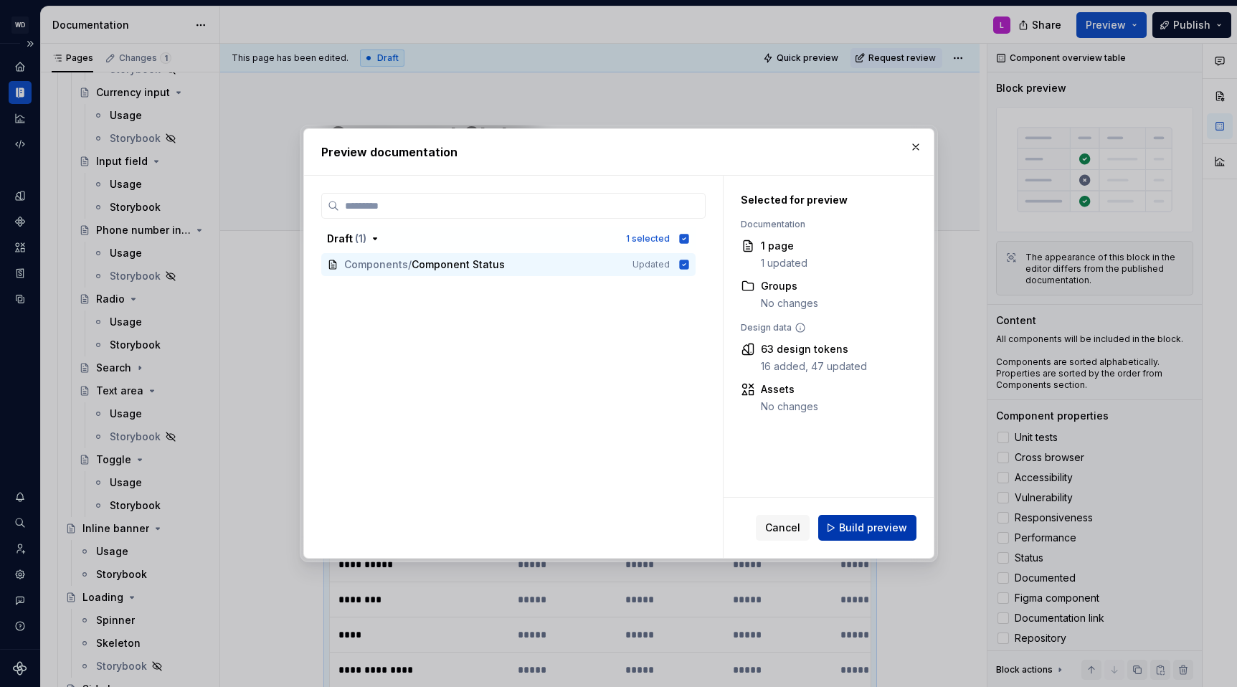
click at [865, 527] on span "Build preview" at bounding box center [873, 527] width 68 height 14
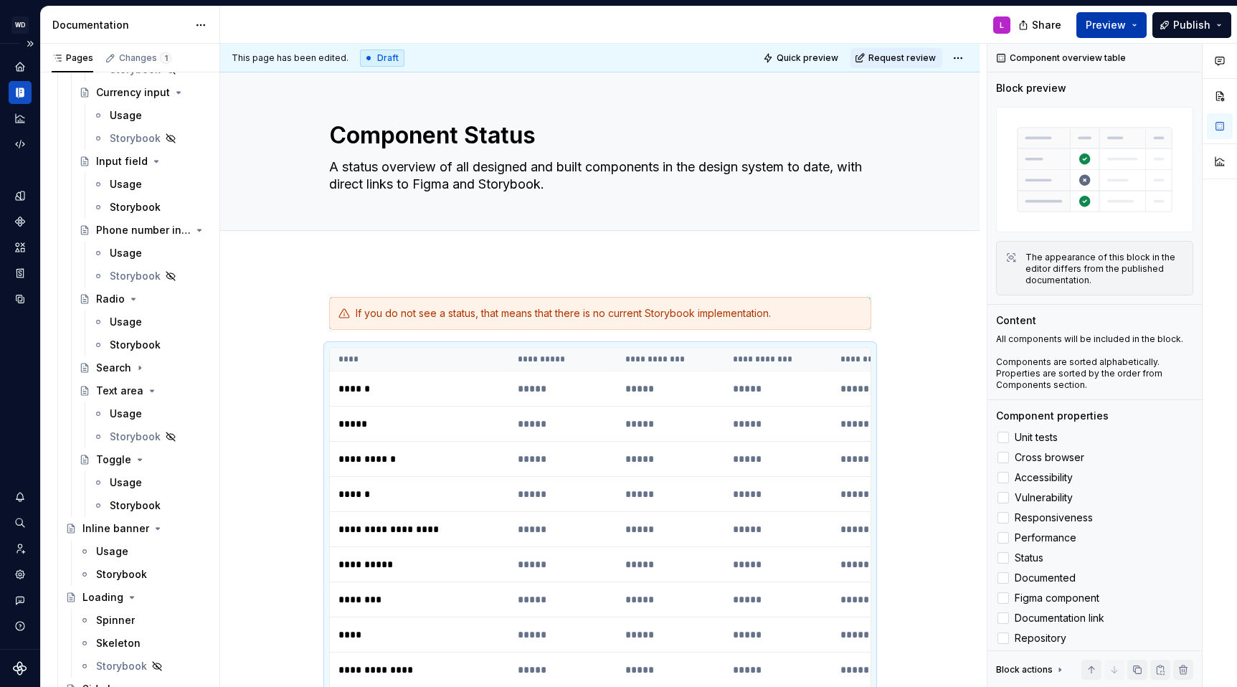
click at [1131, 30] on button "Preview" at bounding box center [1111, 25] width 70 height 26
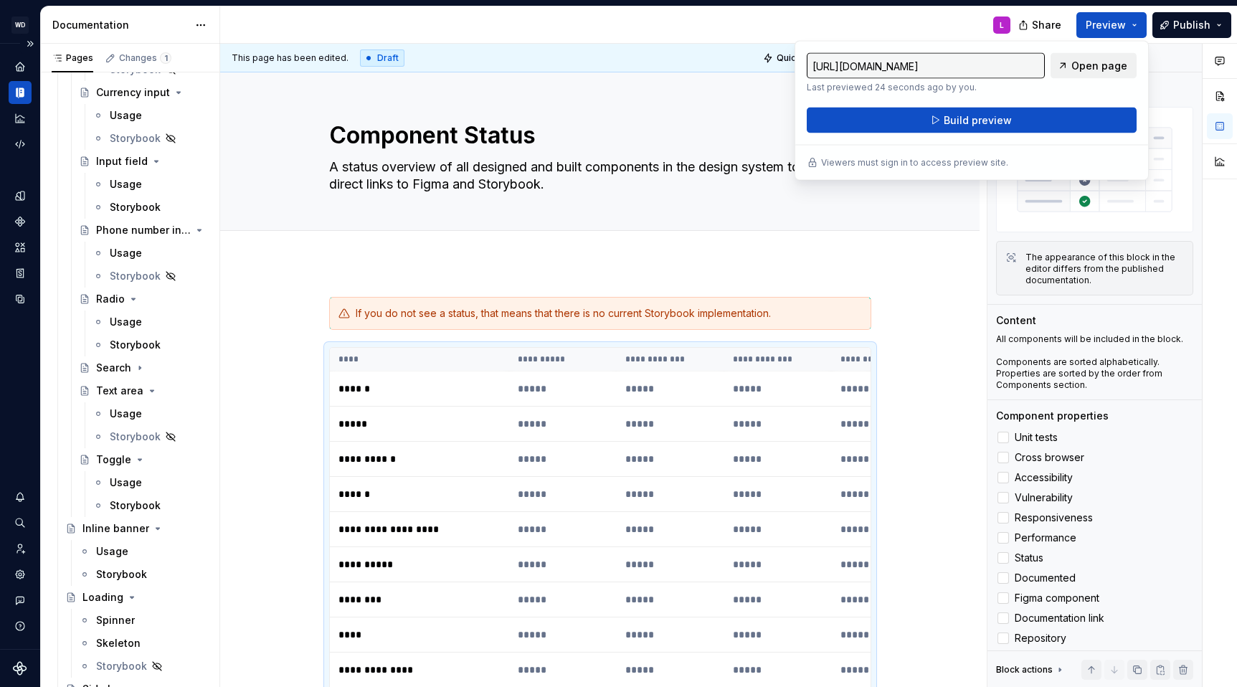
click at [1083, 65] on span "Open page" at bounding box center [1099, 66] width 56 height 14
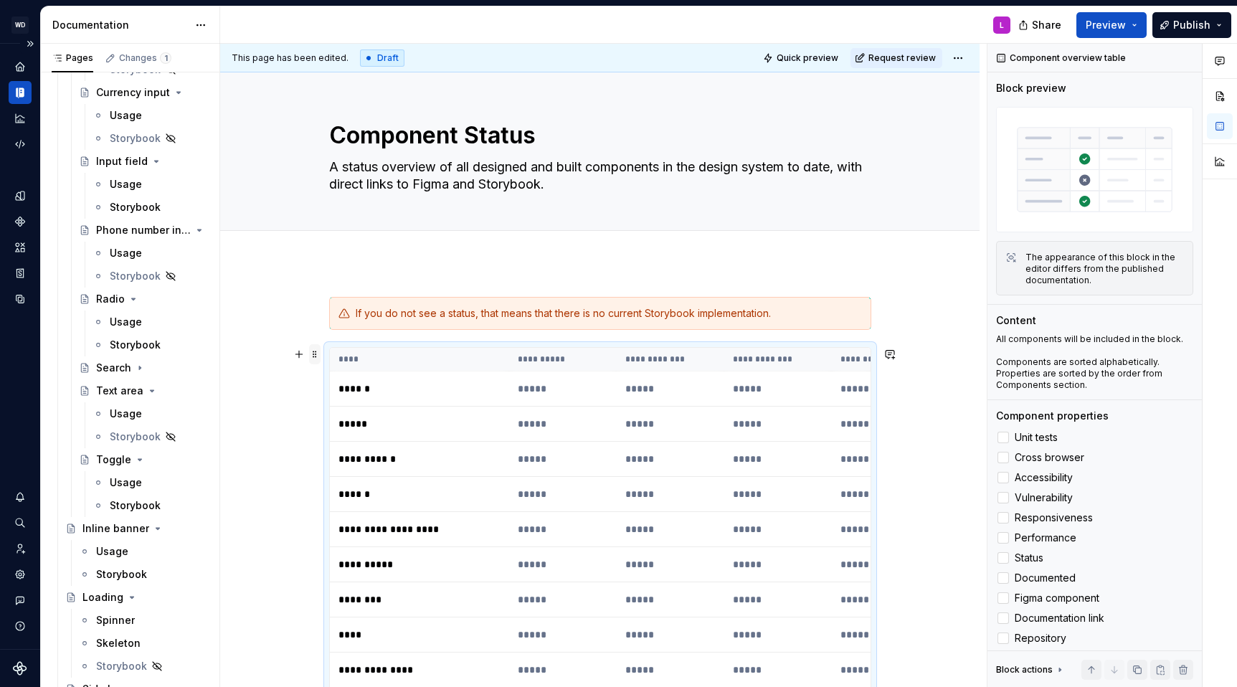
click at [318, 355] on span at bounding box center [314, 354] width 11 height 20
type textarea "*"
click at [496, 358] on th "****" at bounding box center [419, 360] width 179 height 24
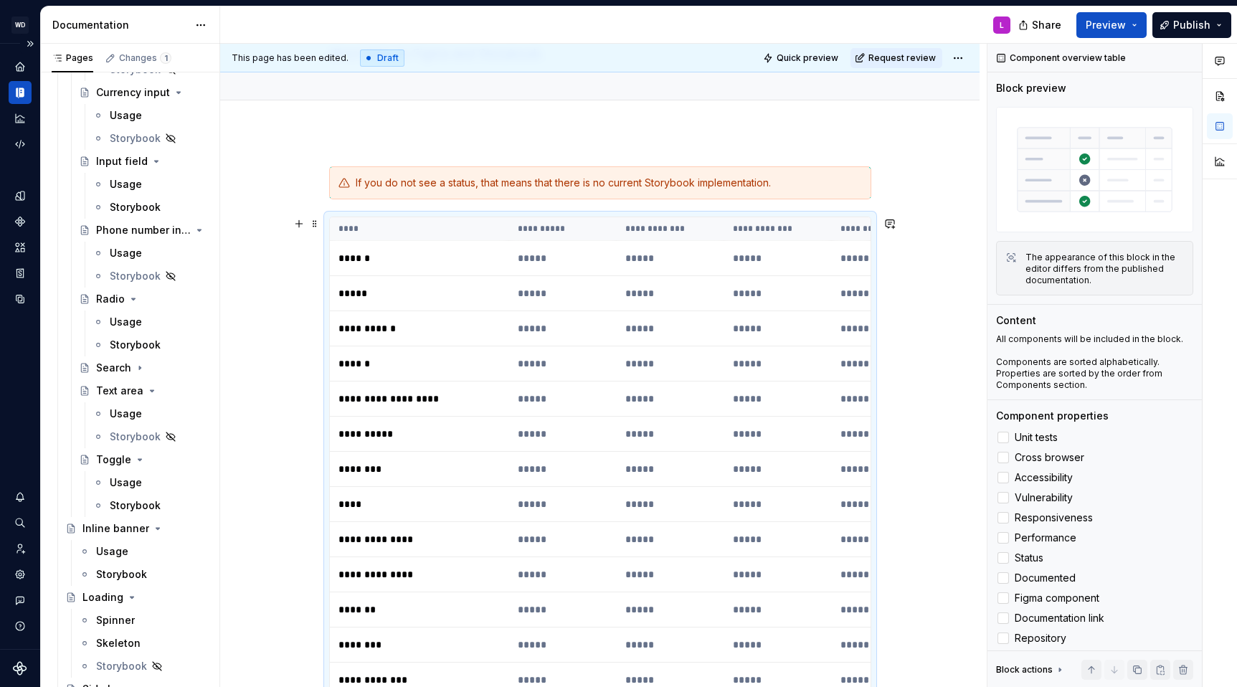
scroll to position [143, 0]
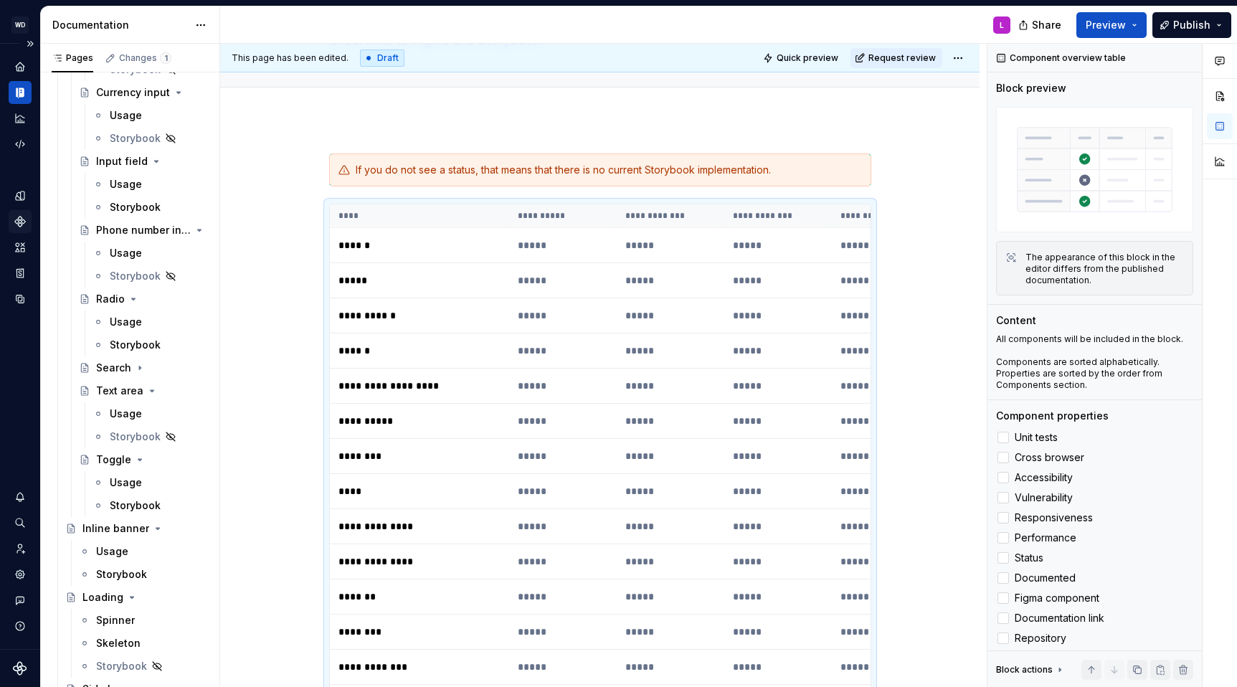
click at [22, 224] on icon "Components" at bounding box center [20, 221] width 10 height 10
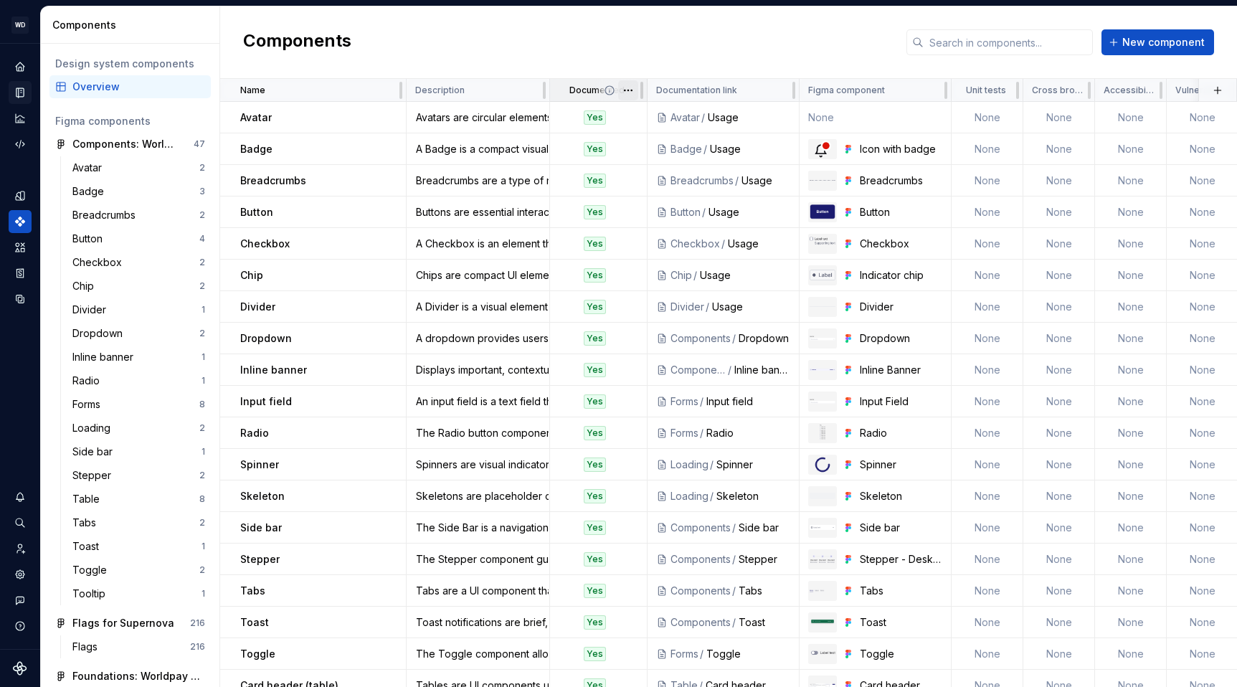
click at [632, 95] on html "WD Worldpay Design System L Design system data Components Design system compone…" at bounding box center [618, 343] width 1237 height 687
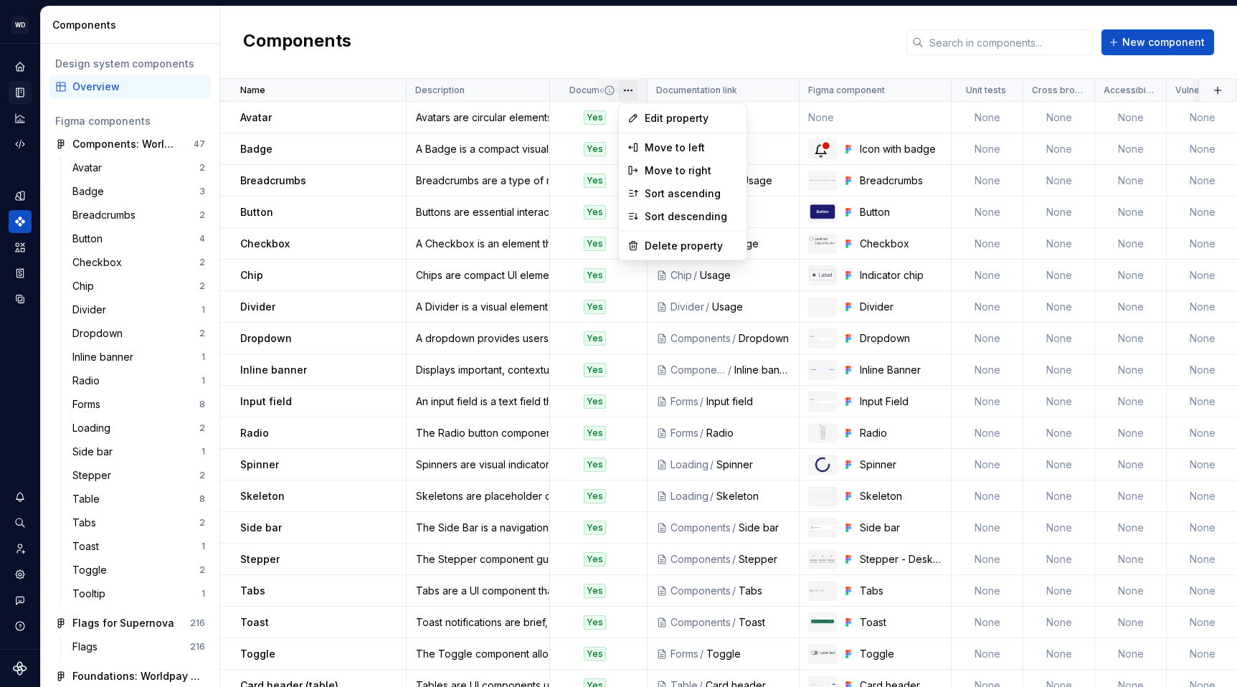
click at [614, 57] on html "WD Worldpay Design System L Design system data Components Design system compone…" at bounding box center [618, 343] width 1237 height 687
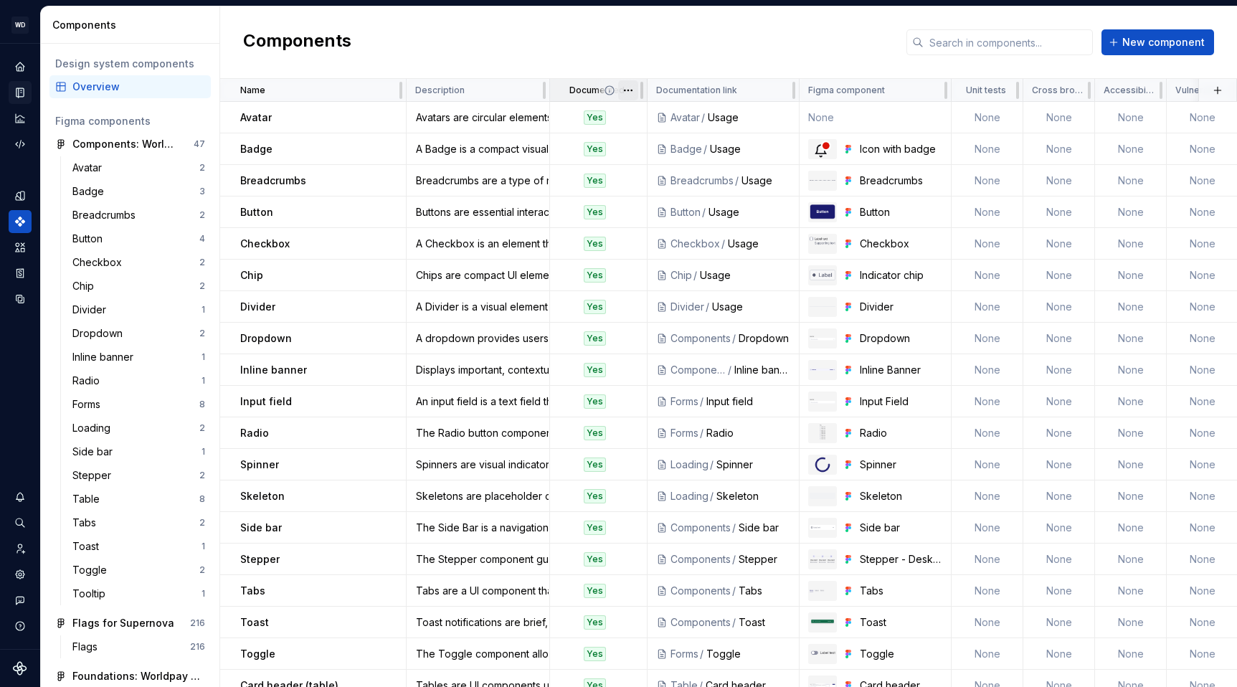
click at [634, 89] on html "WD Worldpay Design System L Design system data Components Design system compone…" at bounding box center [618, 343] width 1237 height 687
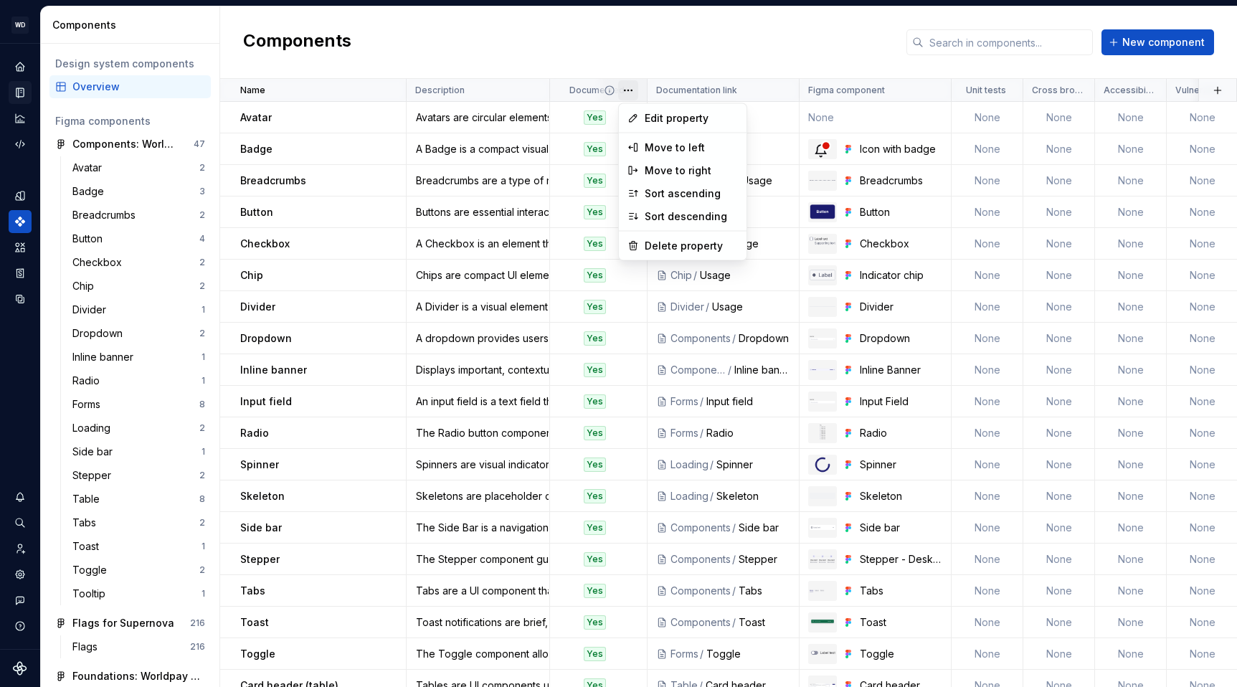
click at [706, 37] on html "WD Worldpay Design System L Design system data Components Design system compone…" at bounding box center [618, 343] width 1237 height 687
click at [630, 91] on html "WD Worldpay Design System L Design system data Components Design system compone…" at bounding box center [618, 343] width 1237 height 687
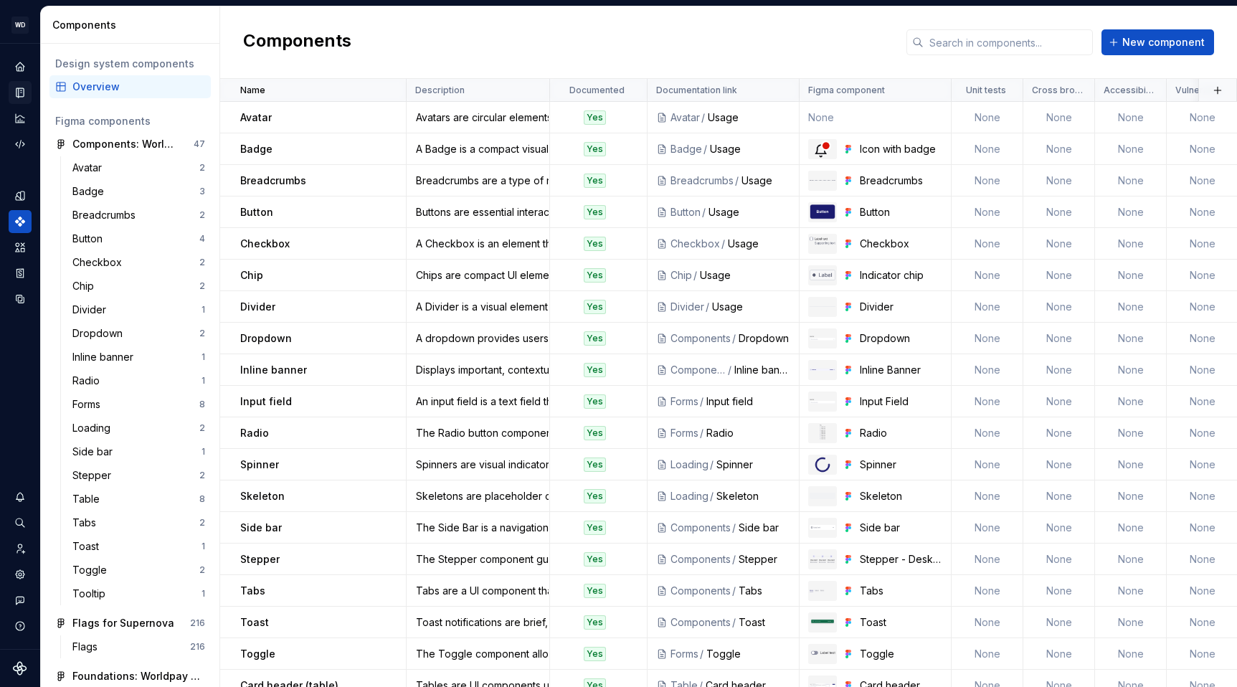
click at [574, 50] on html "WD Worldpay Design System L Design system data Components Design system compone…" at bounding box center [618, 343] width 1237 height 687
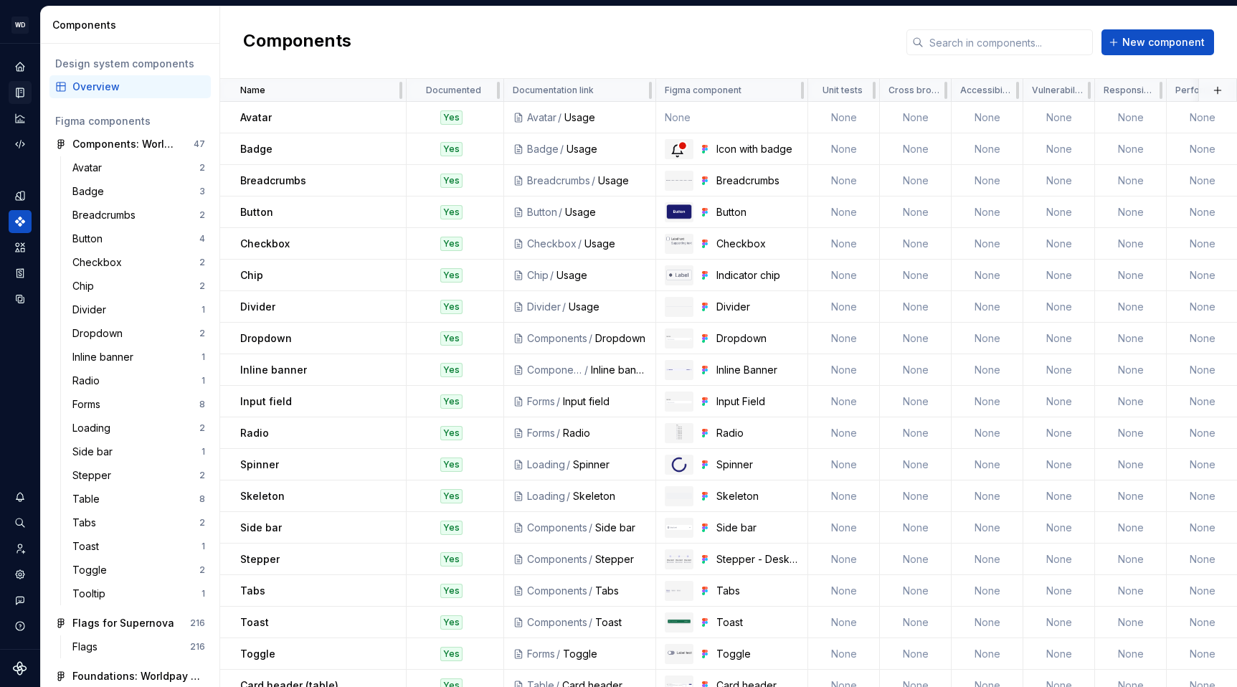
drag, startPoint x: 931, startPoint y: 87, endPoint x: 244, endPoint y: 0, distance: 692.2
click at [487, 86] on html "WD Worldpay Design System L Design system data Components Design system compone…" at bounding box center [618, 343] width 1237 height 687
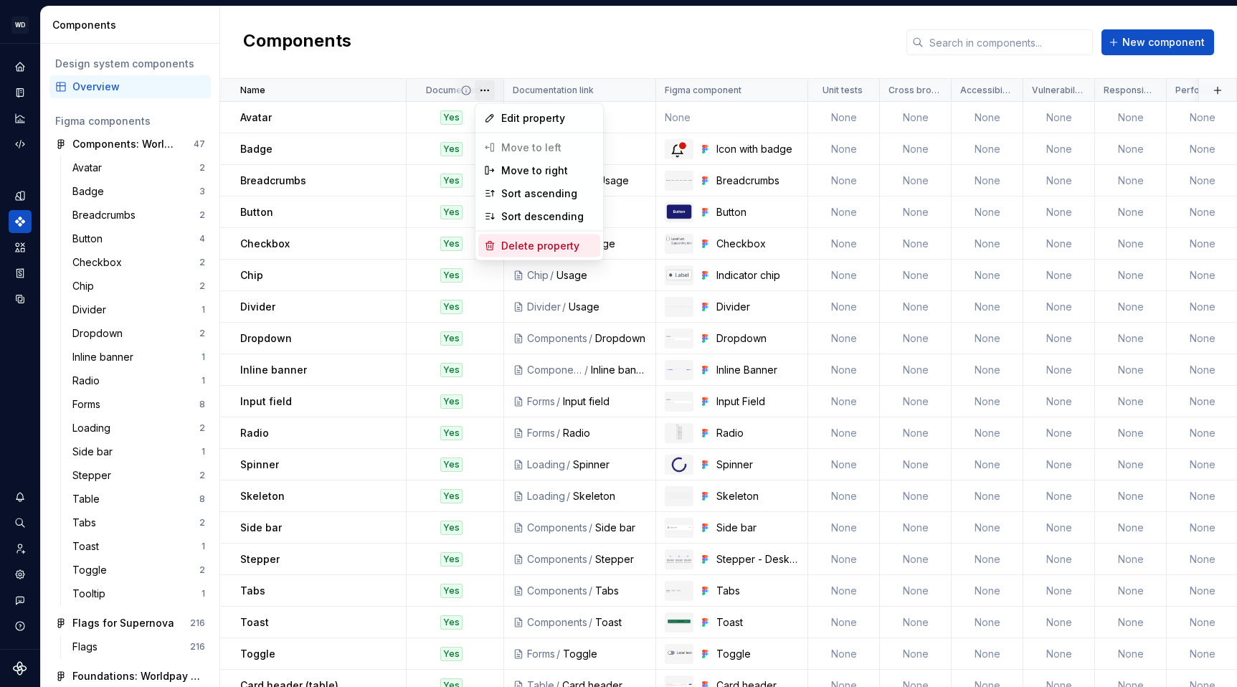
click at [537, 244] on div "Delete property" at bounding box center [547, 246] width 93 height 14
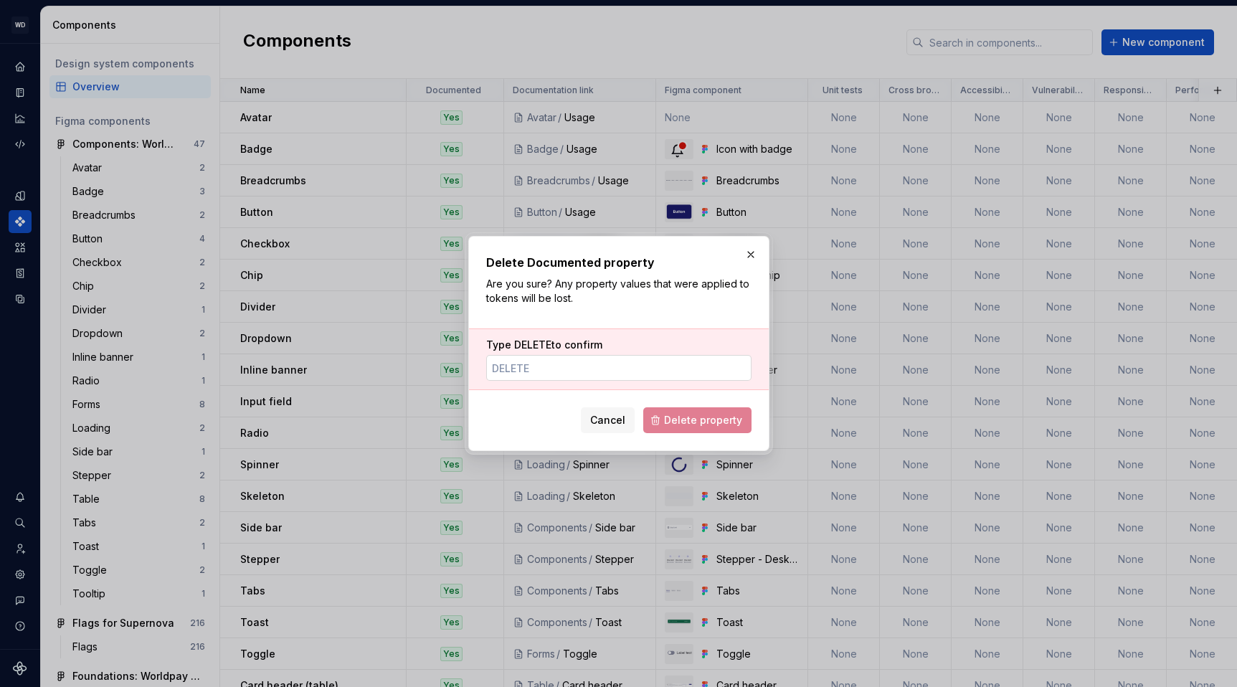
click at [539, 371] on input "Type DELETE to confirm" at bounding box center [618, 368] width 265 height 26
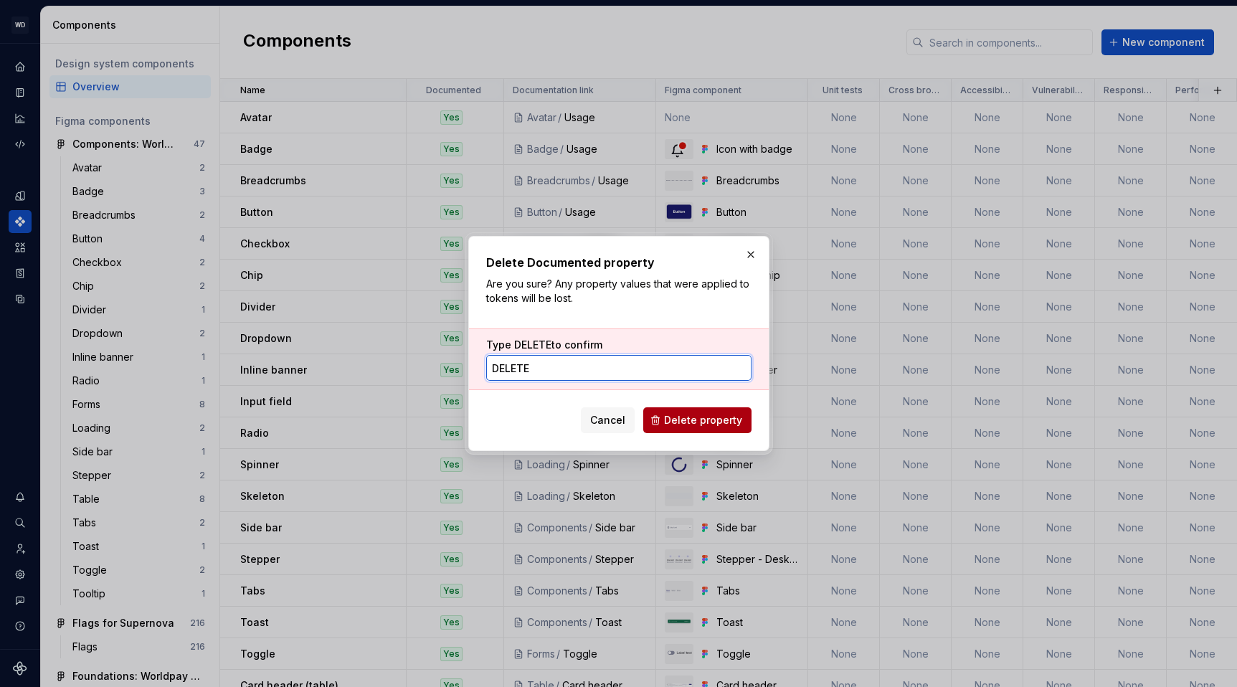
type input "DELETE"
click at [702, 420] on span "Delete property" at bounding box center [703, 420] width 78 height 14
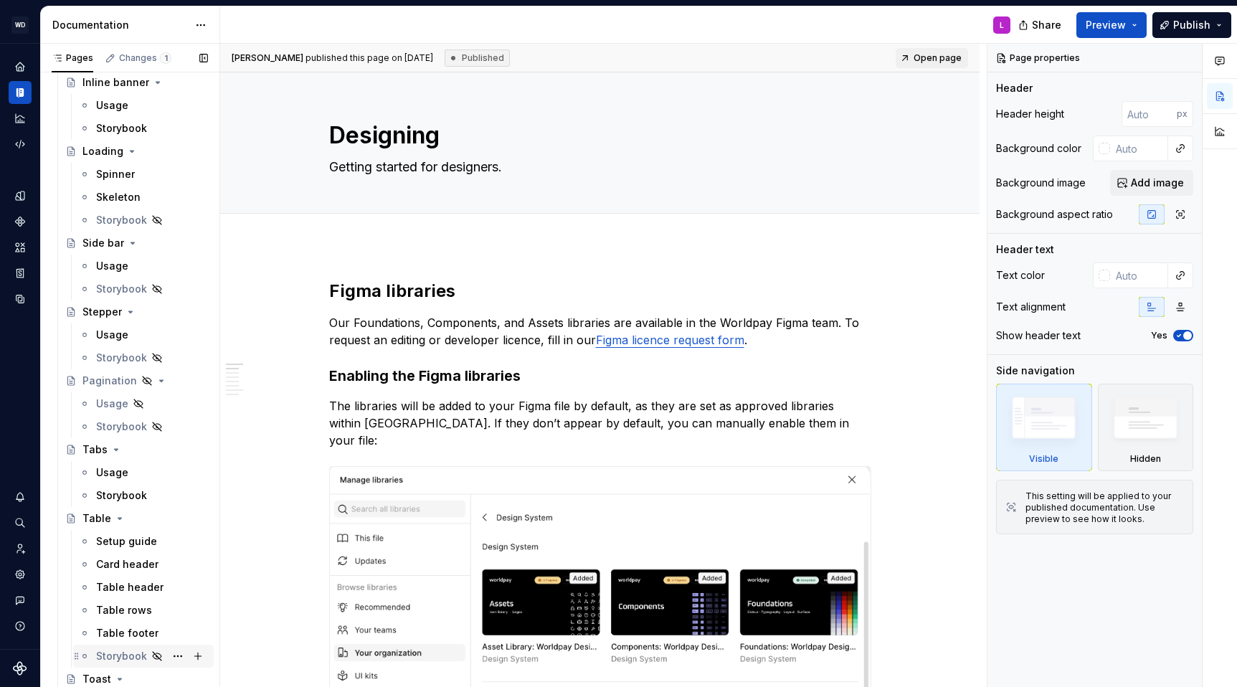
scroll to position [1937, 0]
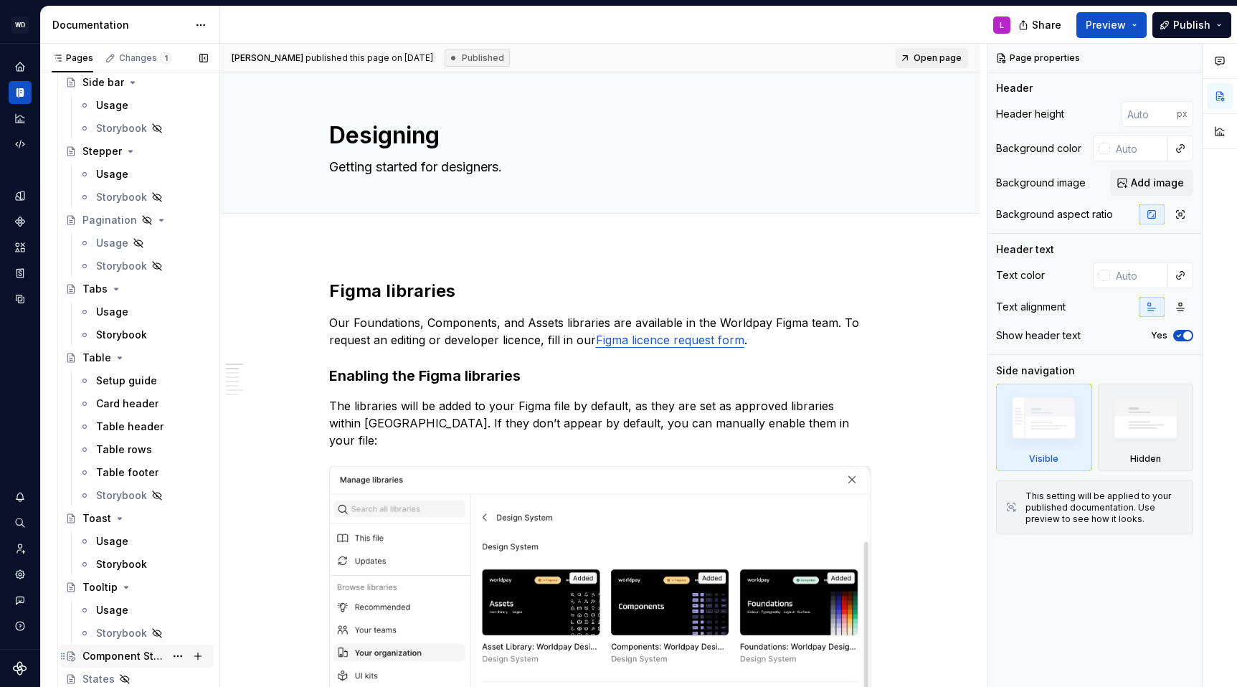
click at [148, 650] on div "Component Status" at bounding box center [123, 656] width 82 height 14
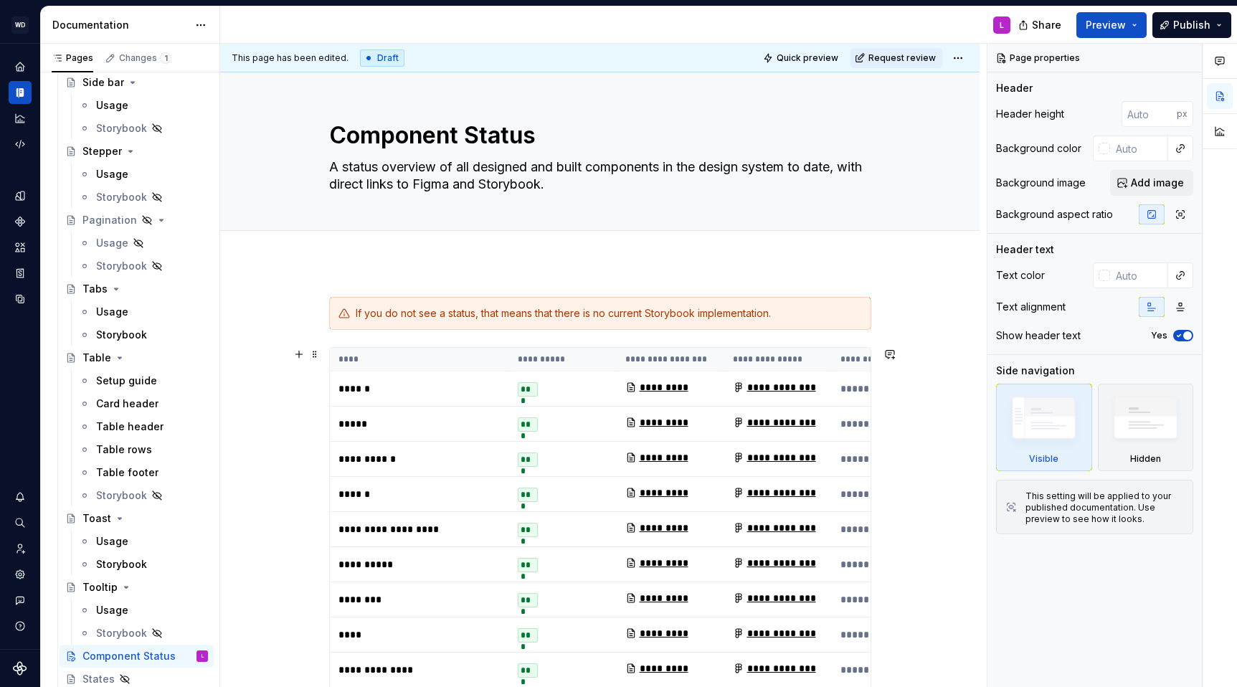
scroll to position [0, 1]
click at [314, 353] on span at bounding box center [314, 354] width 11 height 20
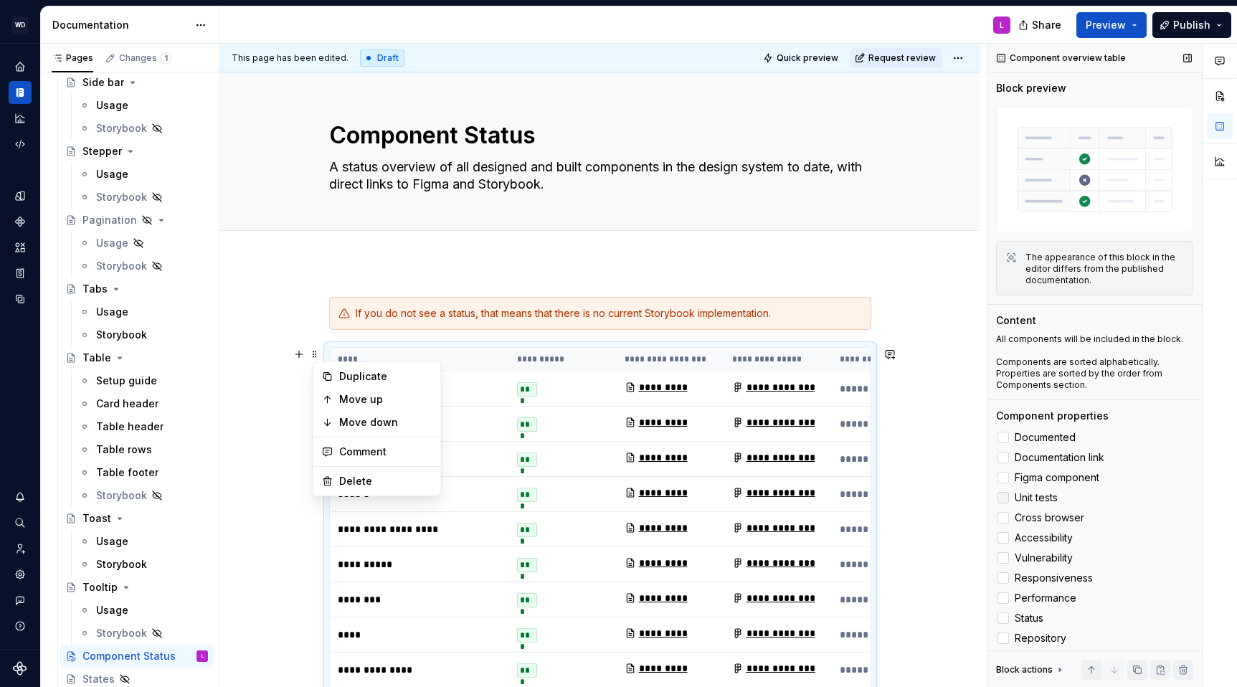
scroll to position [43, 0]
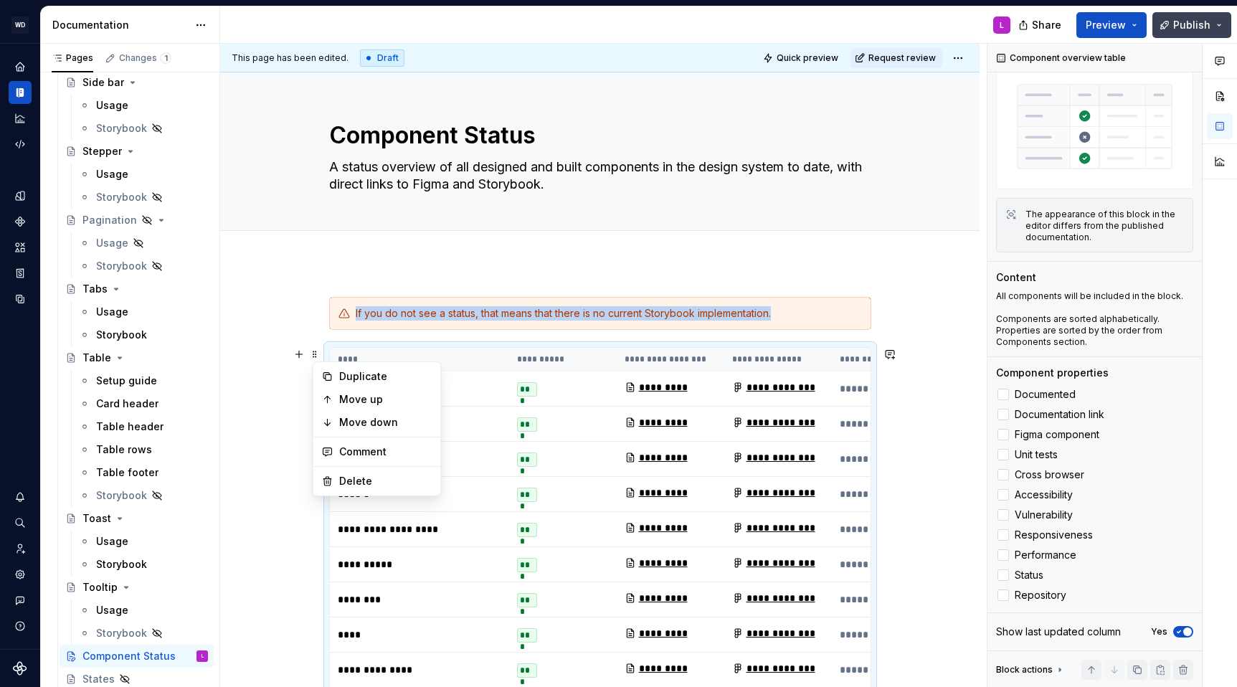
click at [1195, 12] on button "Publish" at bounding box center [1191, 25] width 79 height 26
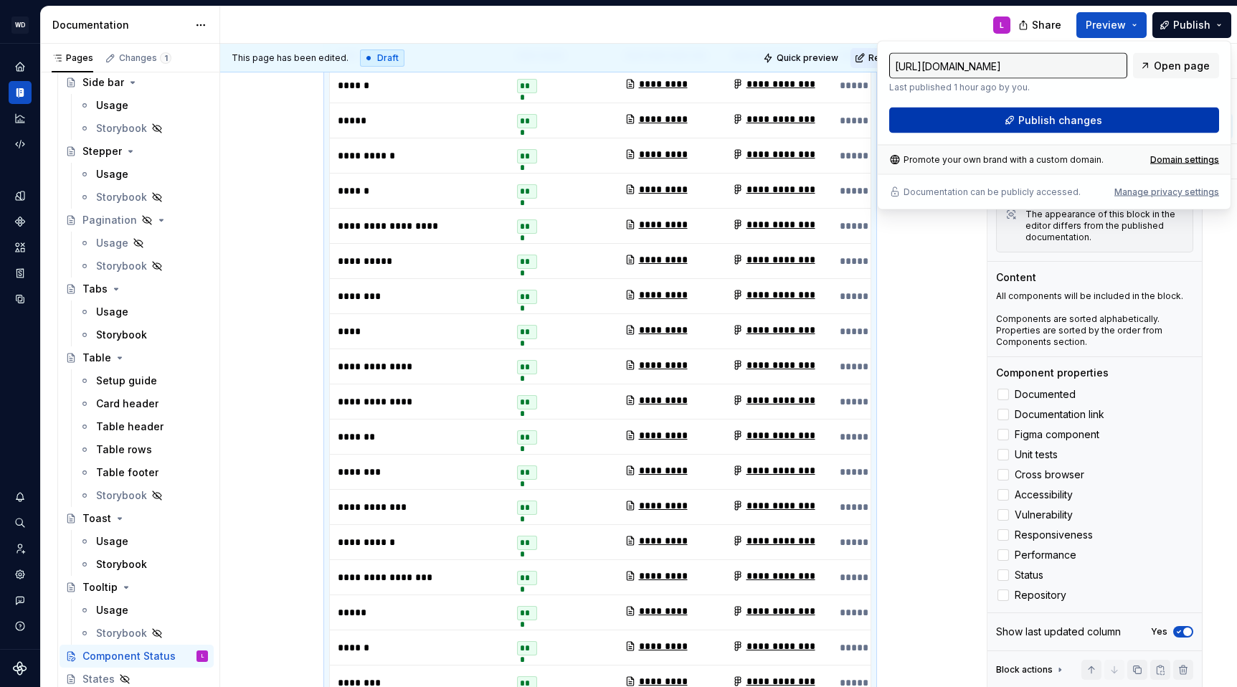
click at [1104, 113] on button "Publish changes" at bounding box center [1054, 121] width 330 height 26
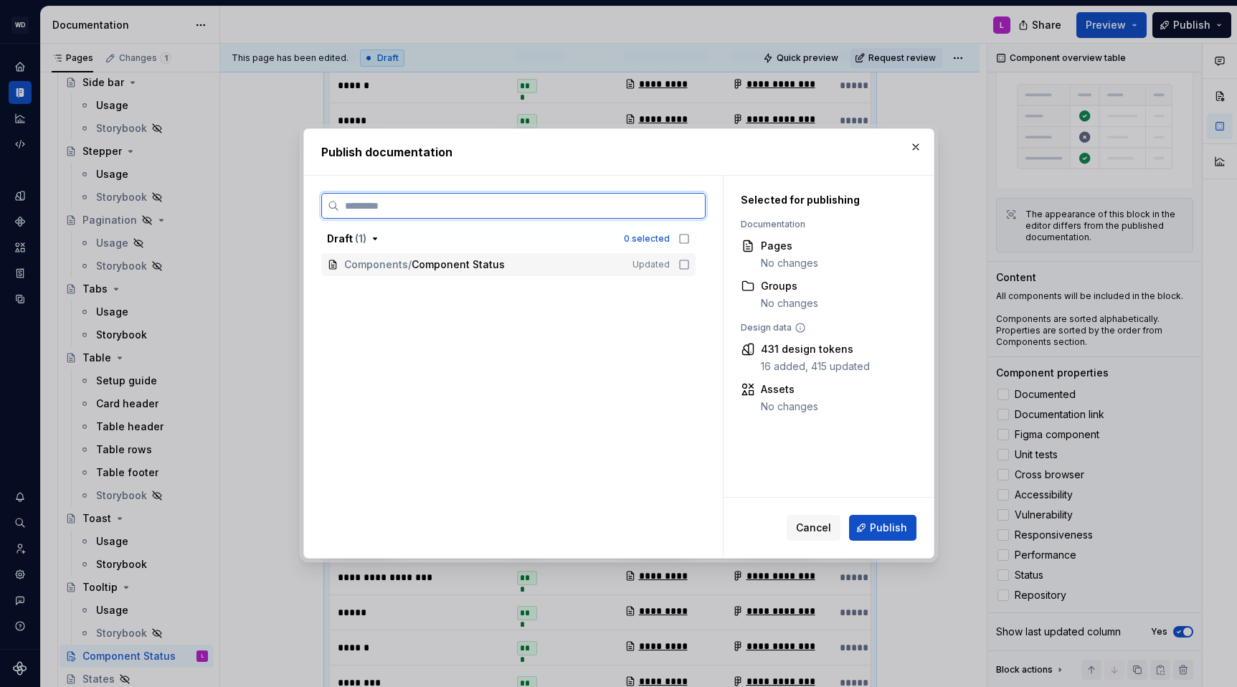
click at [611, 257] on div "Components / Component Status" at bounding box center [479, 264] width 271 height 14
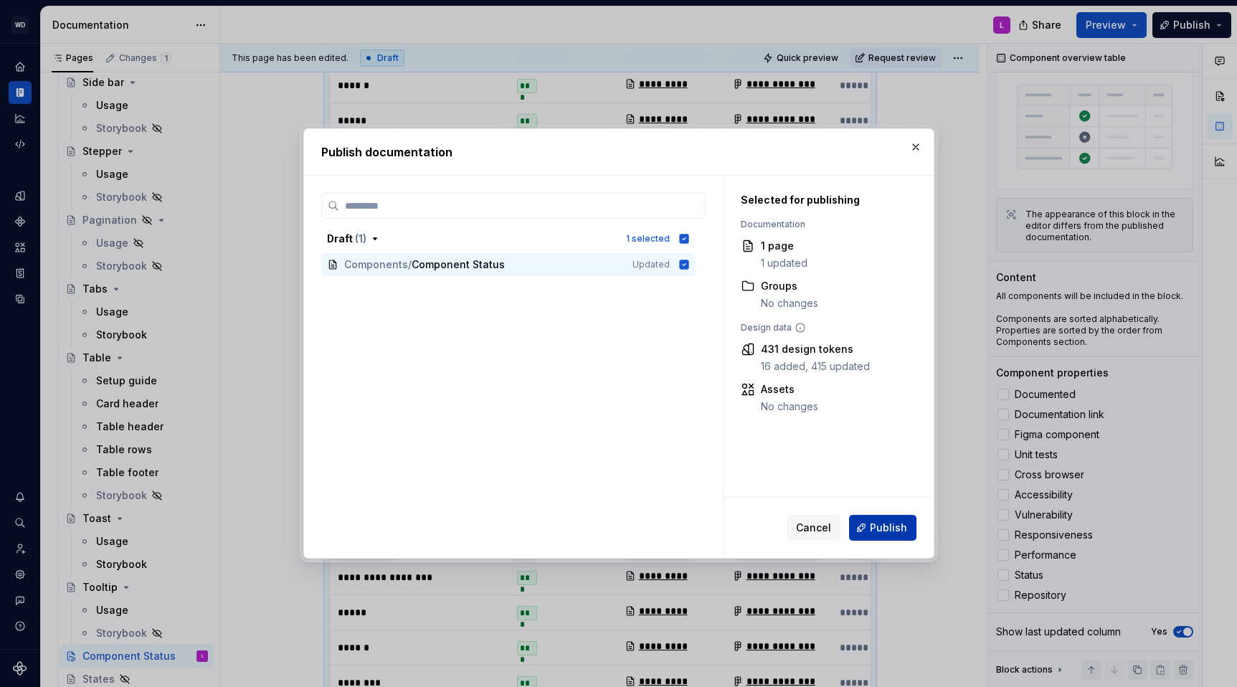
click at [884, 529] on span "Publish" at bounding box center [888, 527] width 37 height 14
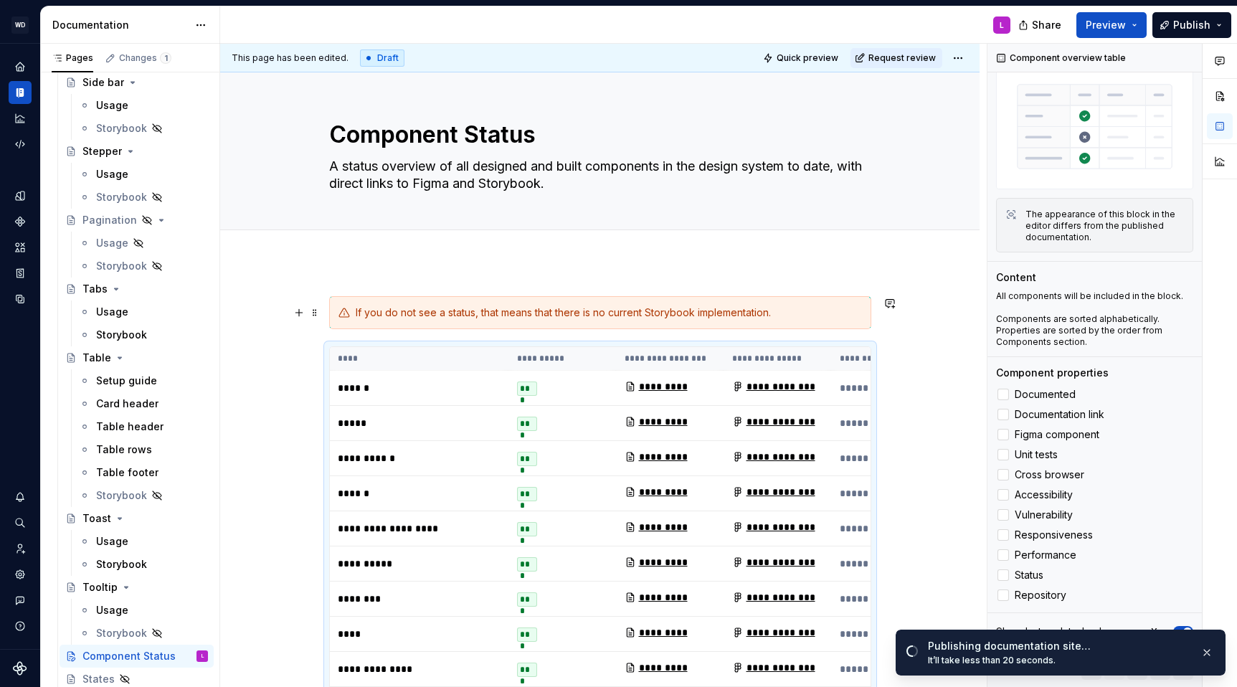
scroll to position [0, 0]
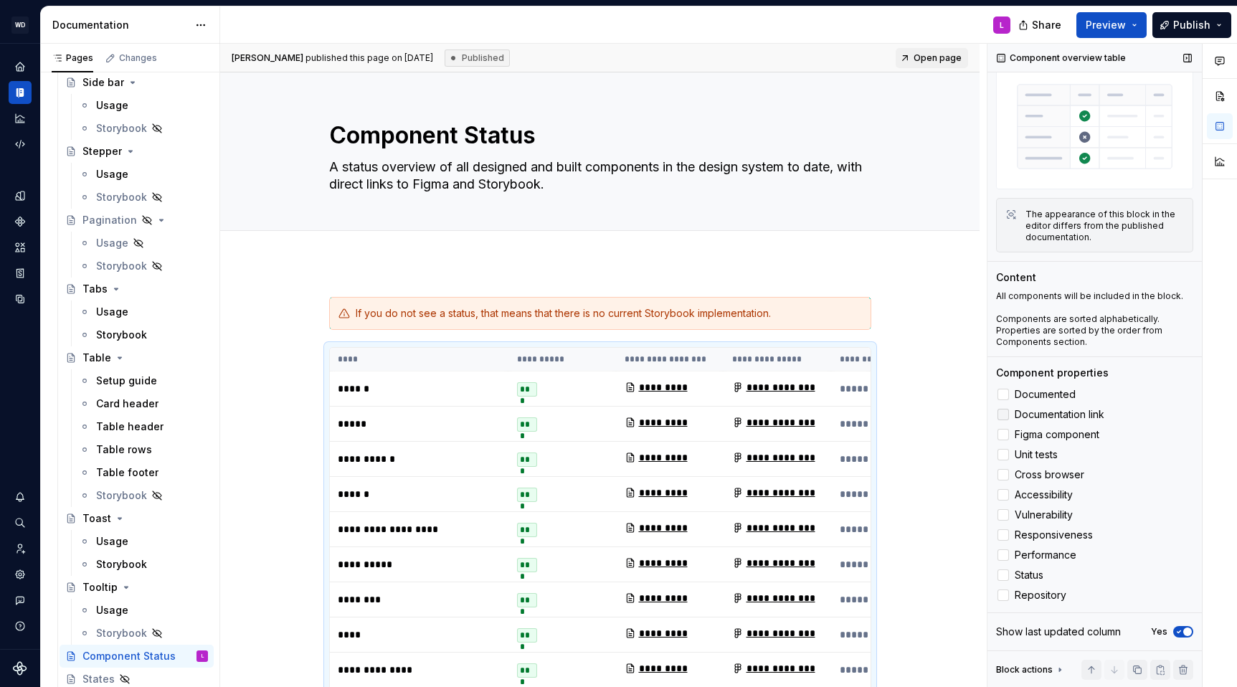
click at [1011, 417] on label "Documentation link" at bounding box center [1094, 414] width 197 height 17
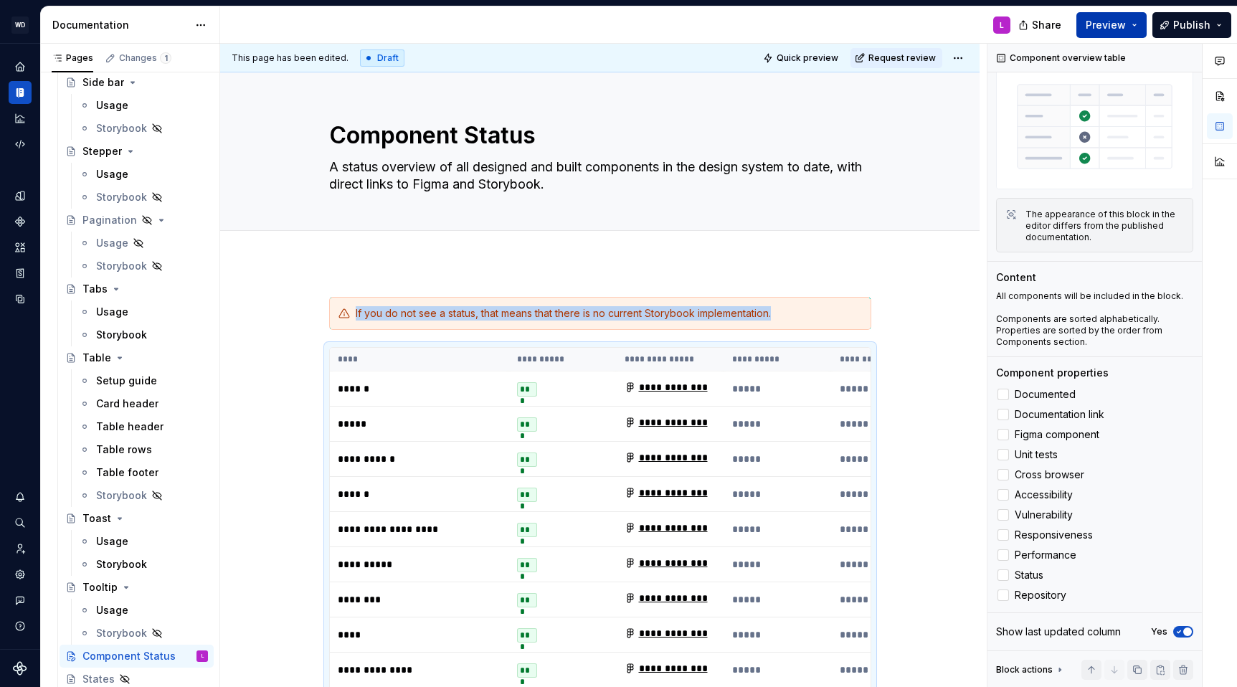
click at [1138, 25] on button "Preview" at bounding box center [1111, 25] width 70 height 26
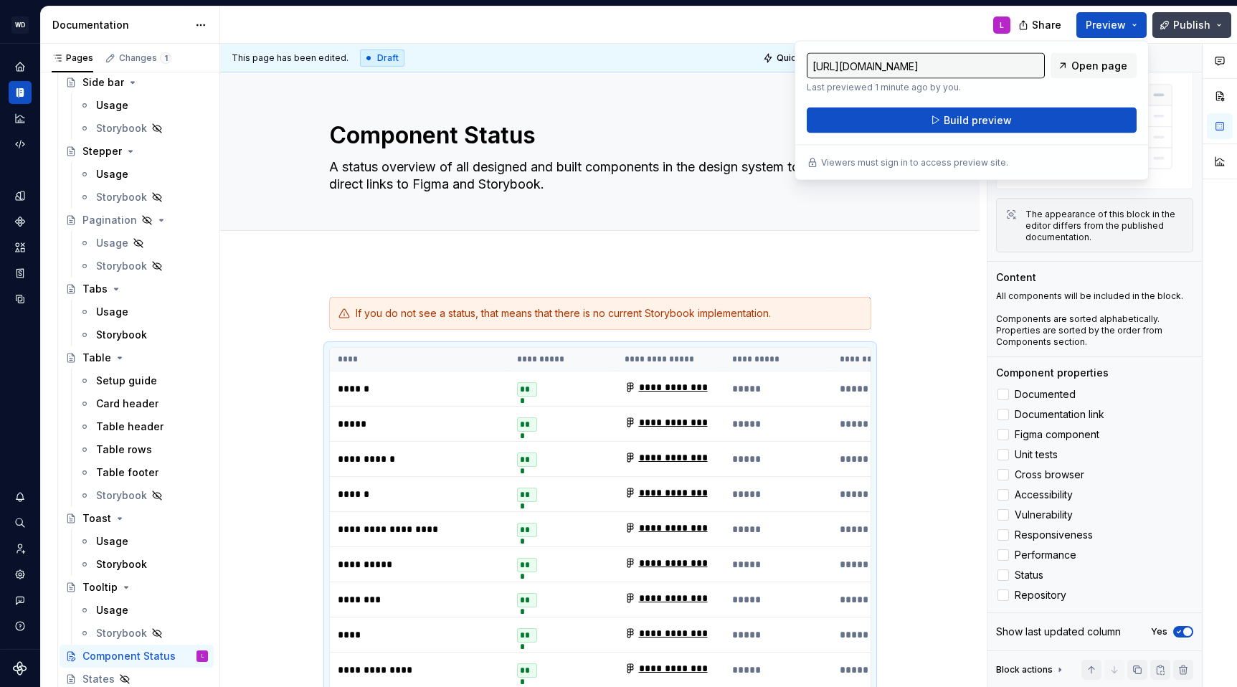
click at [1201, 24] on span "Publish" at bounding box center [1191, 25] width 37 height 14
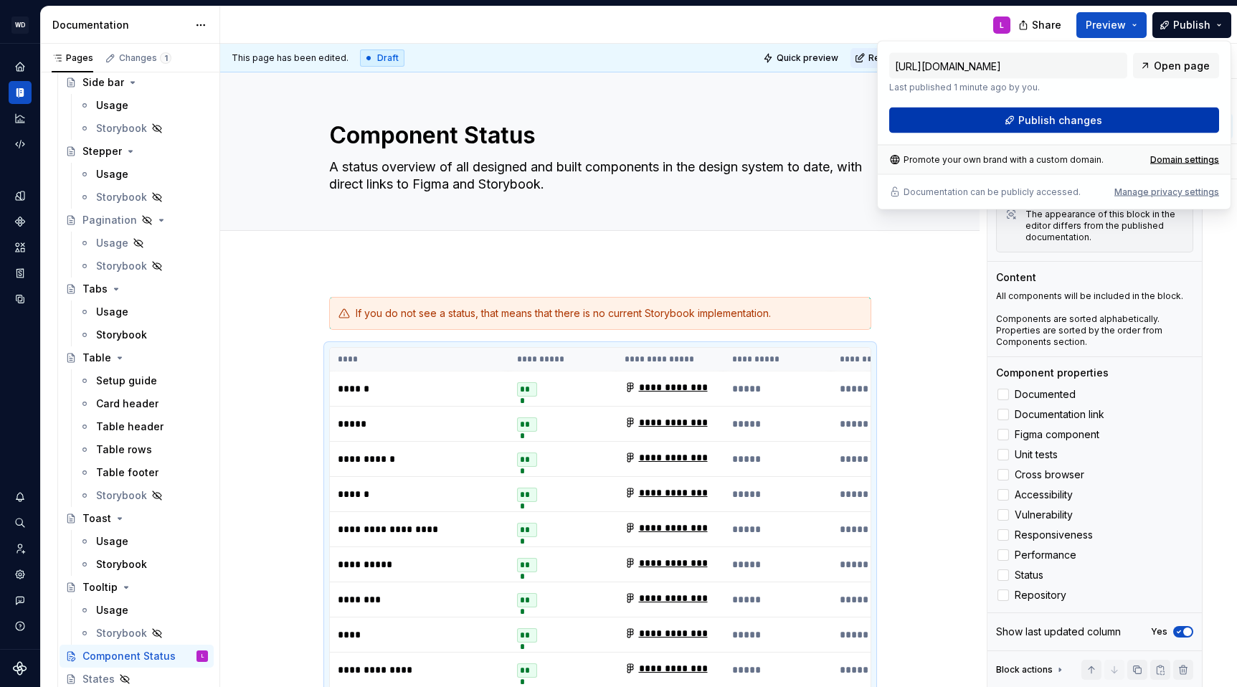
click at [1053, 118] on span "Publish changes" at bounding box center [1060, 120] width 84 height 14
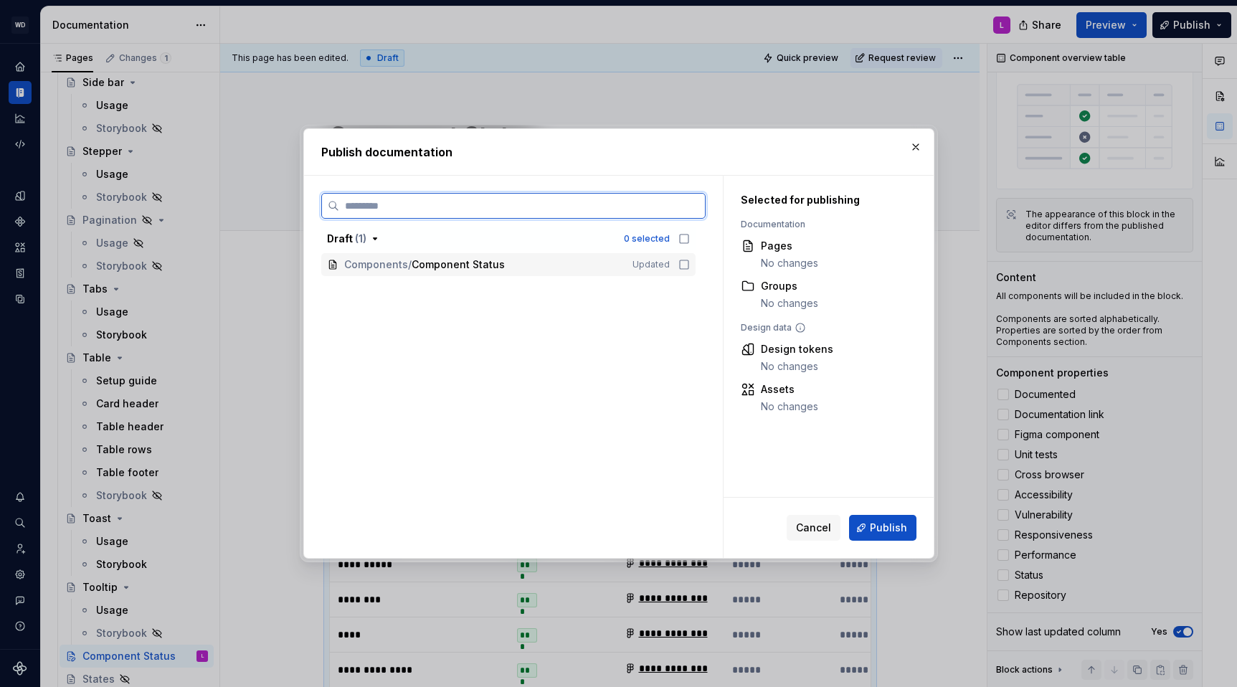
click at [690, 262] on icon at bounding box center [683, 264] width 11 height 11
drag, startPoint x: 874, startPoint y: 520, endPoint x: 863, endPoint y: 514, distance: 12.5
click at [874, 520] on span "Publish" at bounding box center [888, 527] width 37 height 14
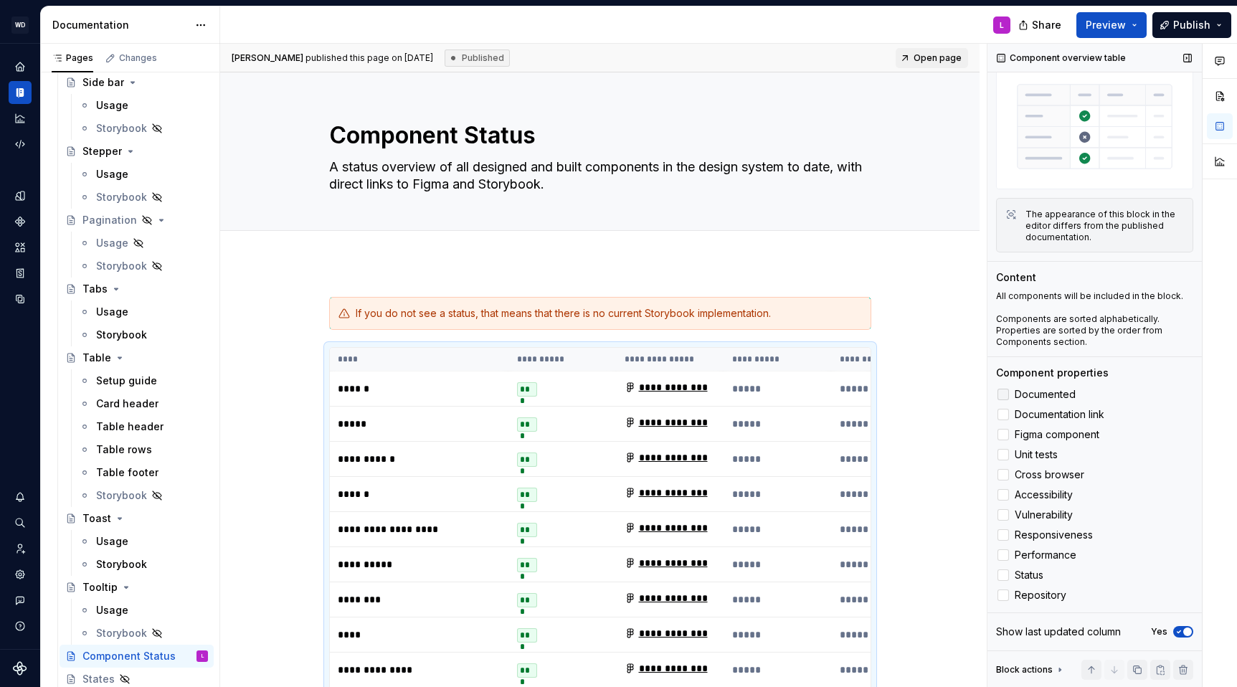
scroll to position [38, 0]
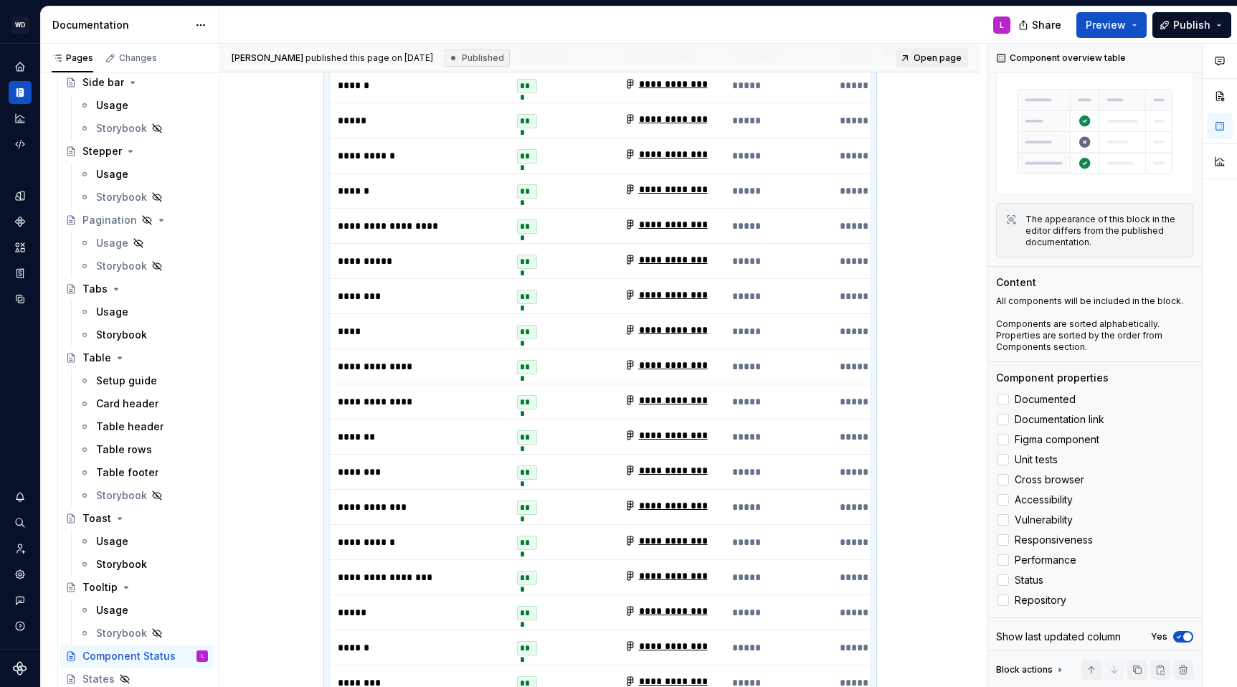
type textarea "*"
